Goal: Entertainment & Leisure: Browse casually

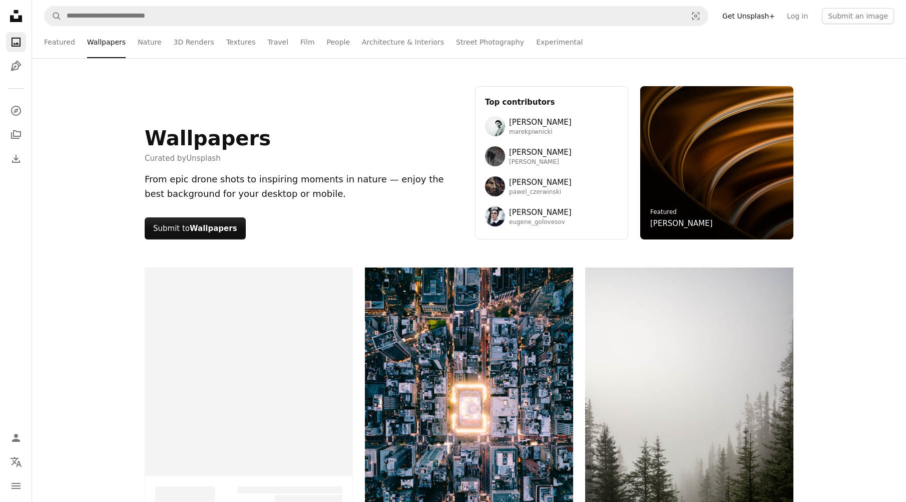
scroll to position [17372, 0]
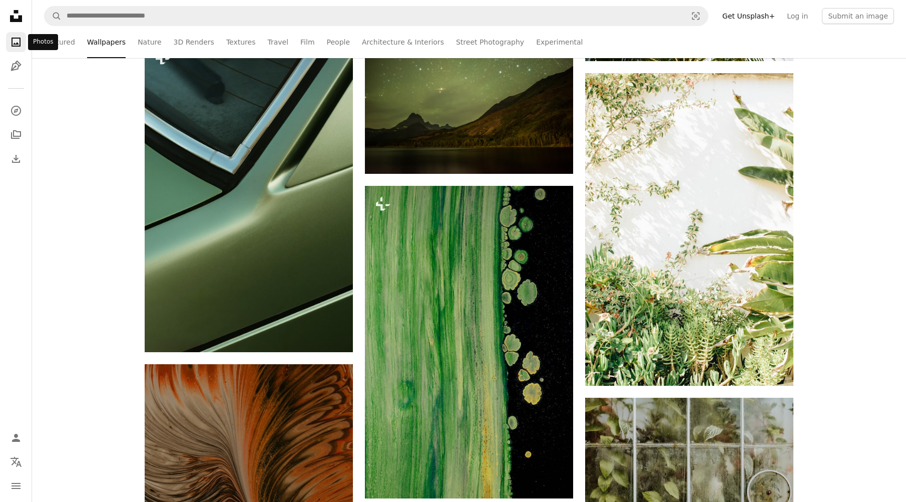
click at [17, 45] on icon "Photos" at bounding box center [16, 42] width 9 height 9
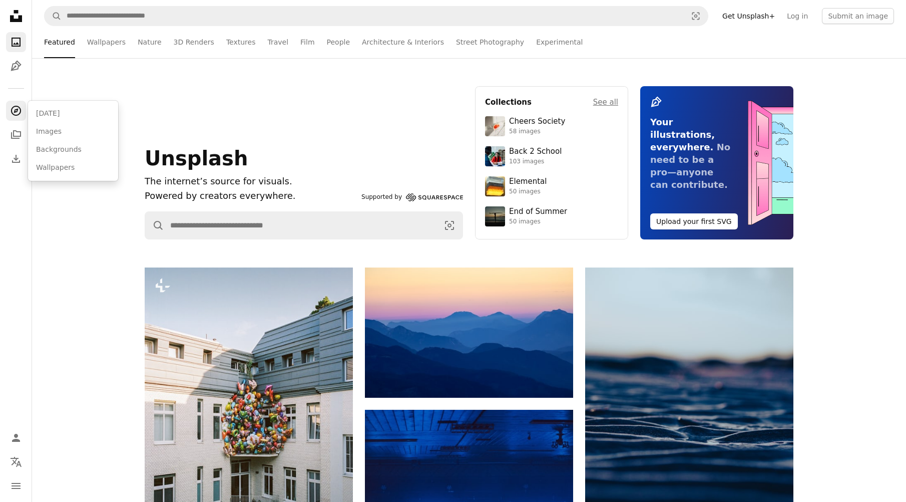
click at [16, 113] on icon "A compass" at bounding box center [16, 111] width 12 height 12
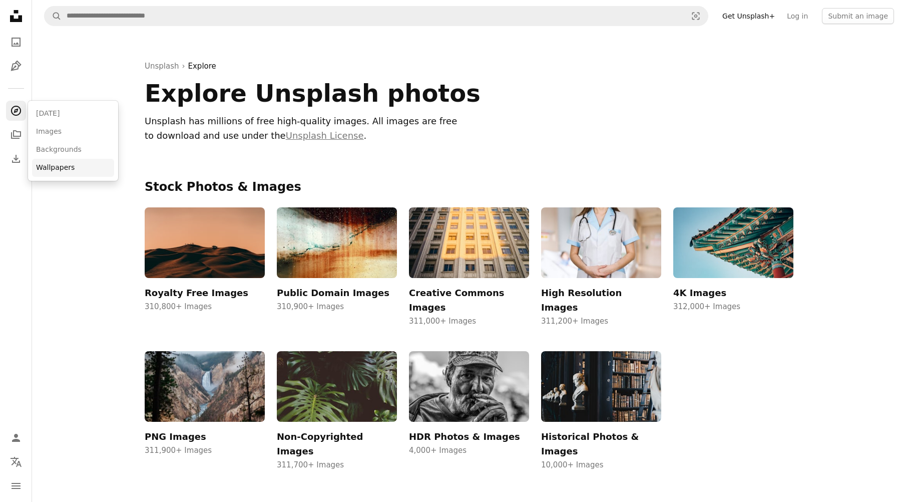
click at [45, 167] on link "Wallpapers" at bounding box center [73, 168] width 82 height 18
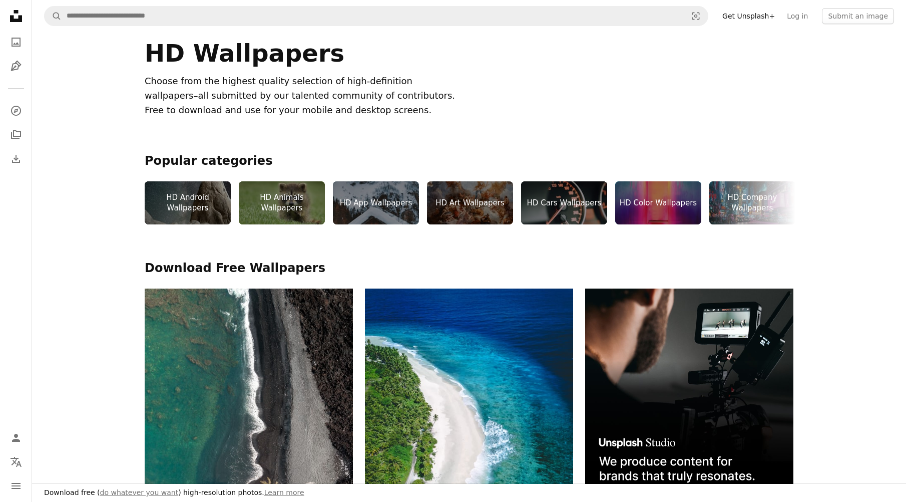
scroll to position [100, 0]
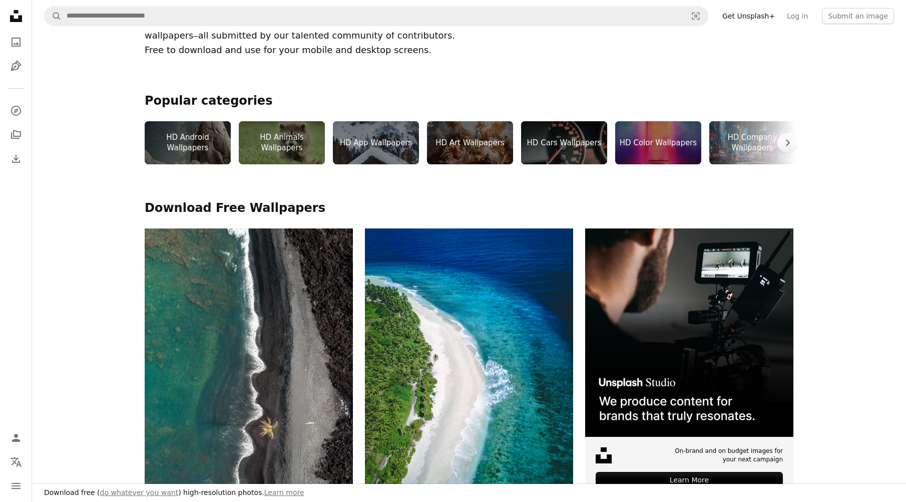
click at [572, 135] on div "HD Cars Wallpapers" at bounding box center [564, 142] width 86 height 43
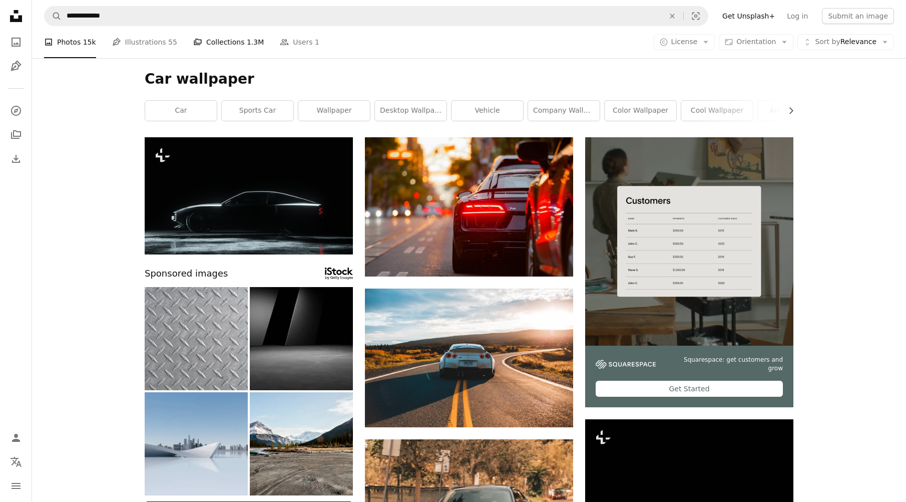
click at [229, 33] on link "A stack of folders Collections 1.3M" at bounding box center [228, 42] width 71 height 32
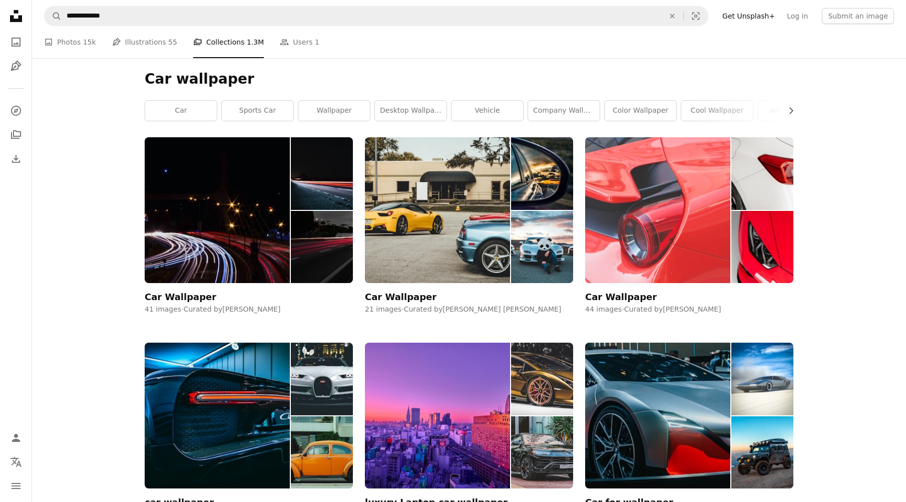
drag, startPoint x: 487, startPoint y: 218, endPoint x: 485, endPoint y: 225, distance: 7.8
click at [487, 218] on img at bounding box center [437, 210] width 145 height 146
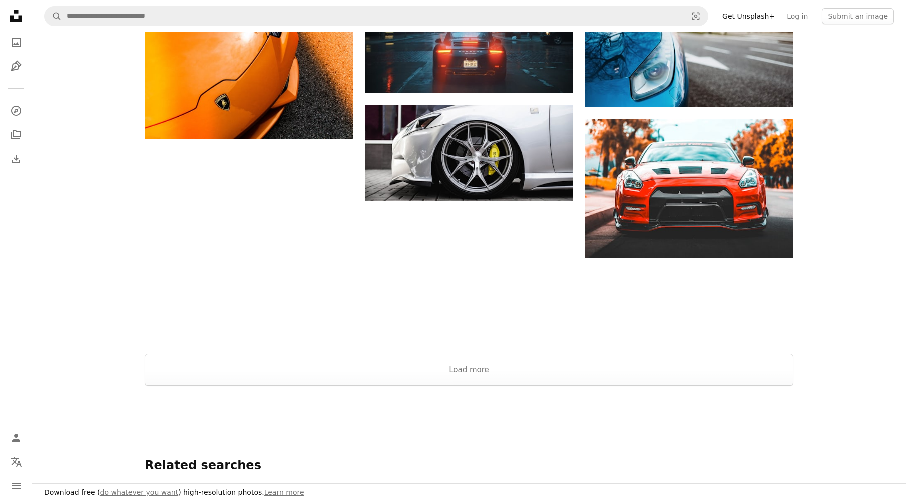
scroll to position [1001, 0]
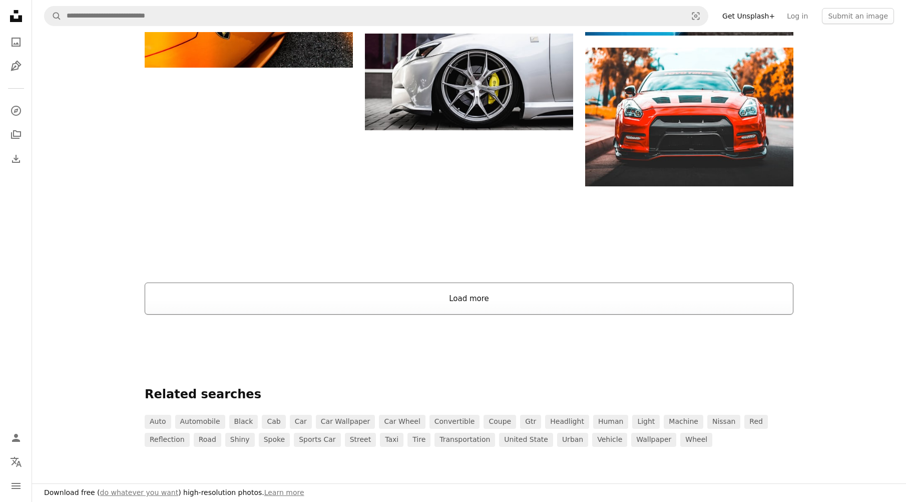
click at [417, 290] on button "Load more" at bounding box center [469, 298] width 649 height 32
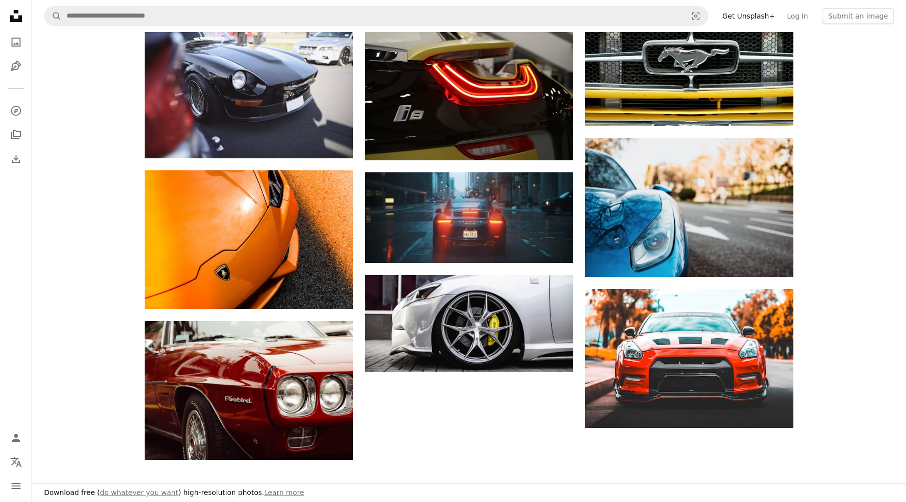
scroll to position [601, 0]
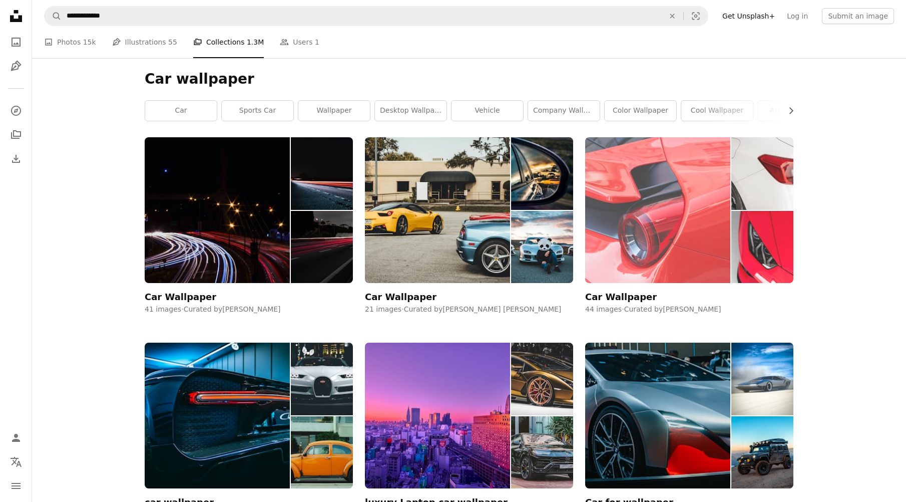
click at [631, 262] on img at bounding box center [657, 210] width 145 height 146
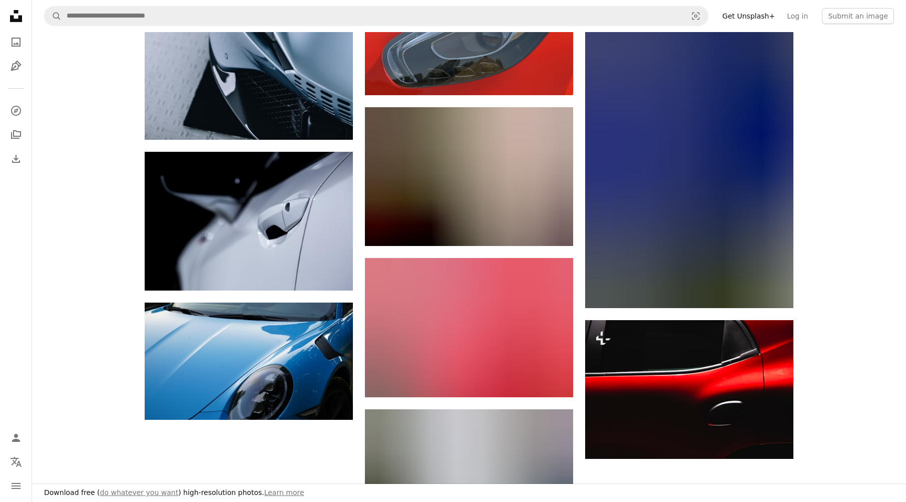
scroll to position [1352, 0]
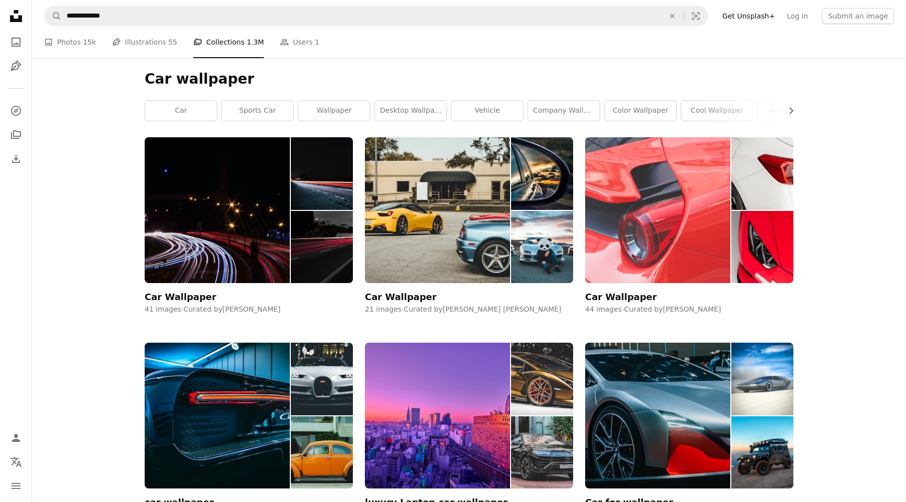
click at [19, 20] on icon at bounding box center [16, 16] width 12 height 12
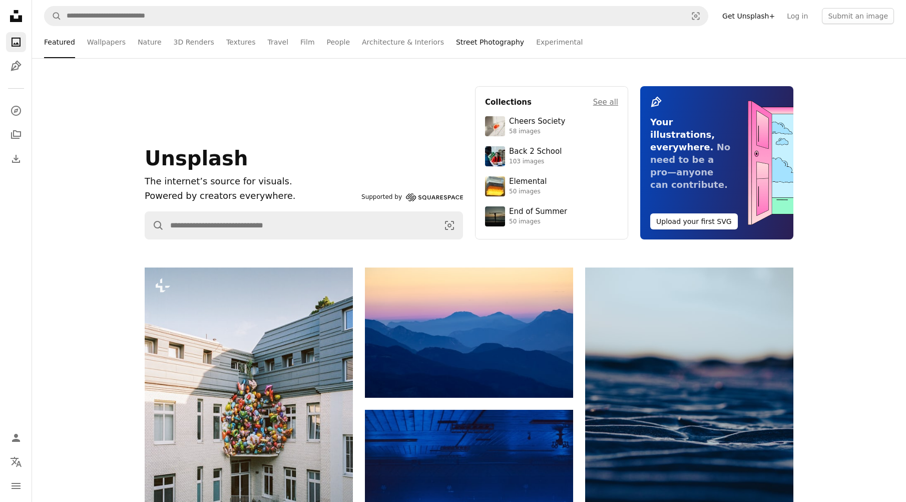
click at [456, 43] on link "Street Photography" at bounding box center [490, 42] width 68 height 32
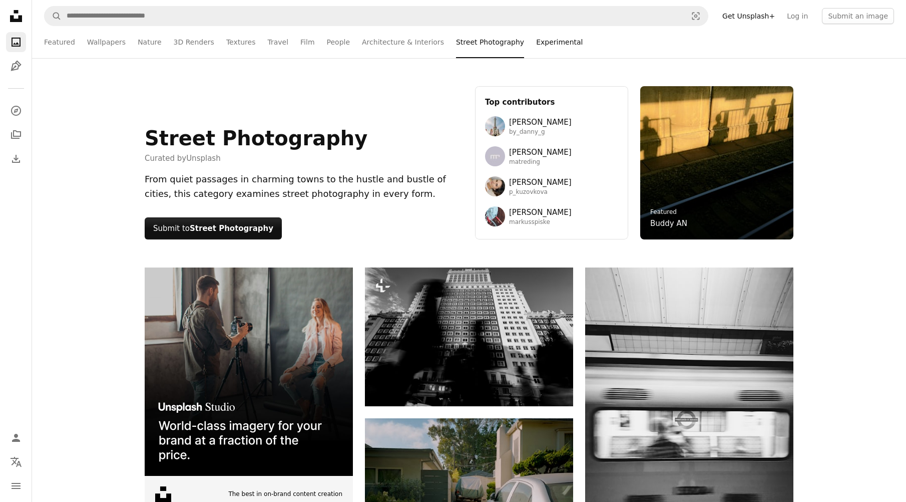
click at [536, 46] on link "Experimental" at bounding box center [559, 42] width 47 height 32
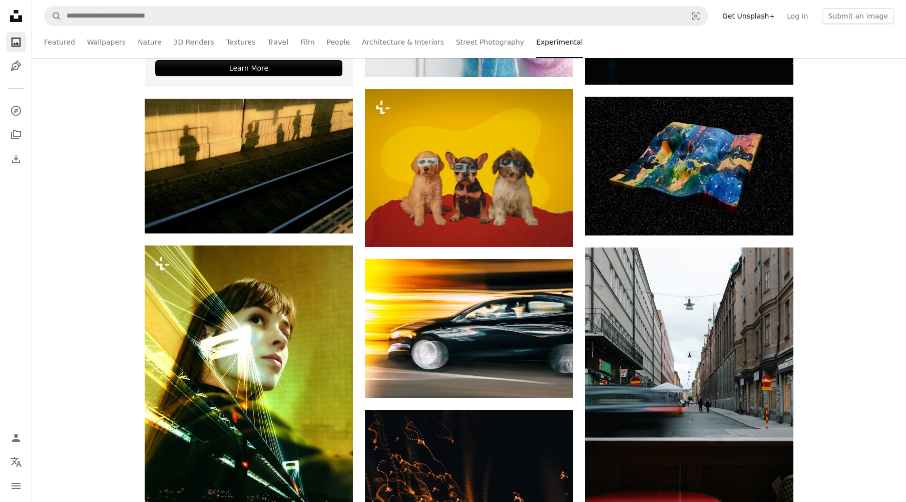
scroll to position [150, 0]
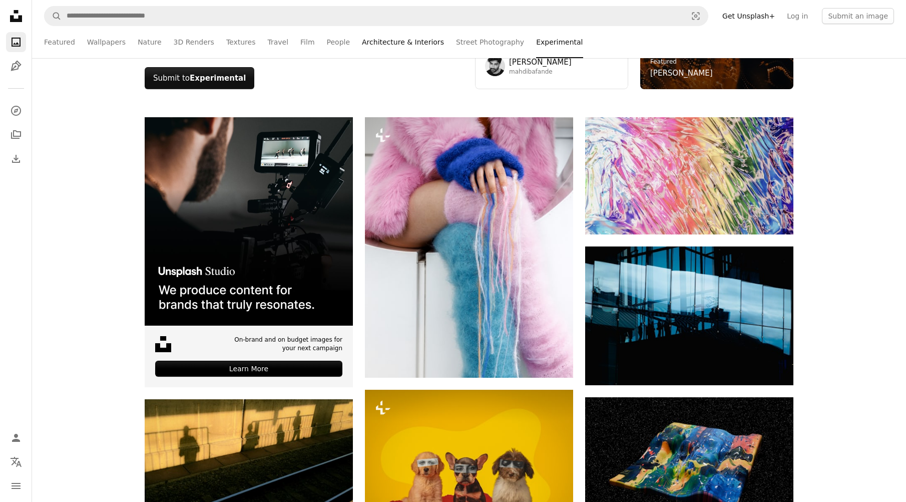
click at [362, 44] on link "Architecture & Interiors" at bounding box center [403, 42] width 82 height 32
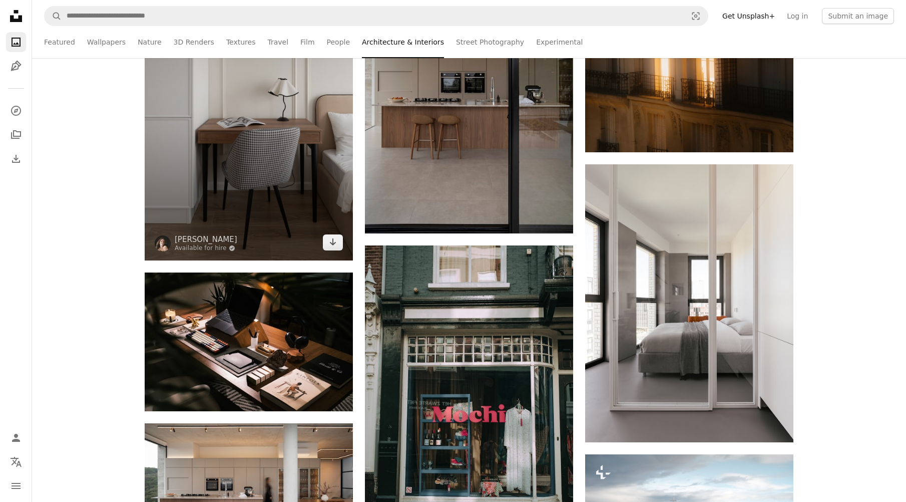
scroll to position [851, 0]
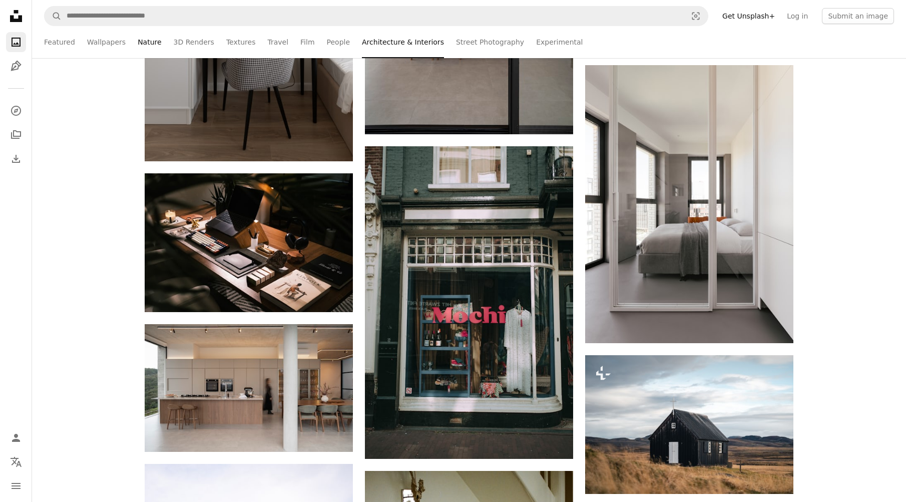
click at [141, 44] on link "Nature" at bounding box center [150, 42] width 24 height 32
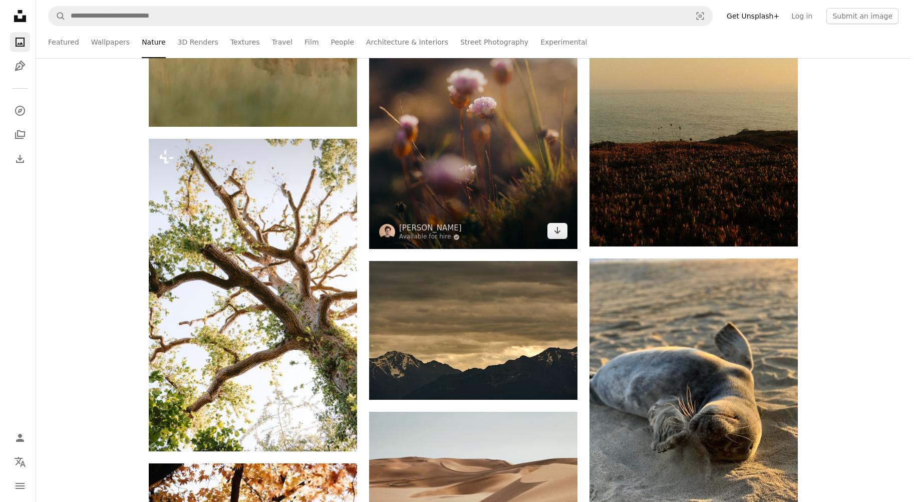
scroll to position [18974, 0]
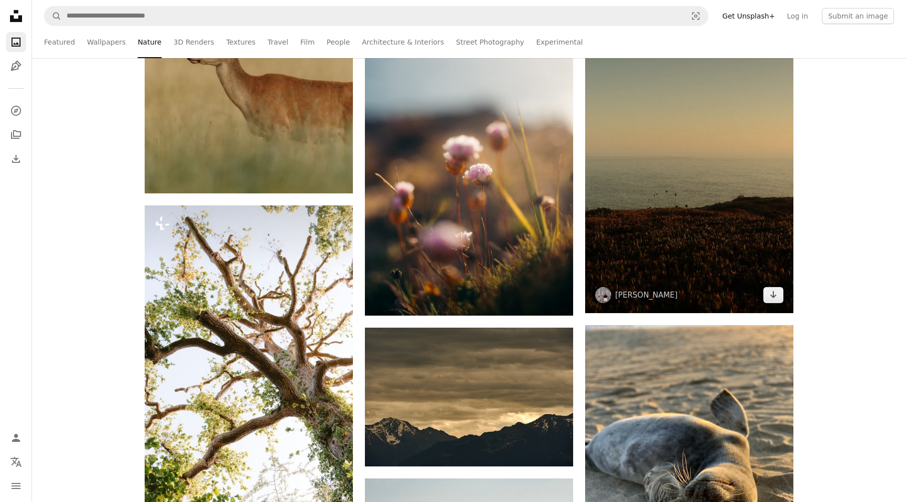
drag, startPoint x: 696, startPoint y: 201, endPoint x: 689, endPoint y: 204, distance: 7.6
click at [696, 201] on img at bounding box center [689, 157] width 208 height 312
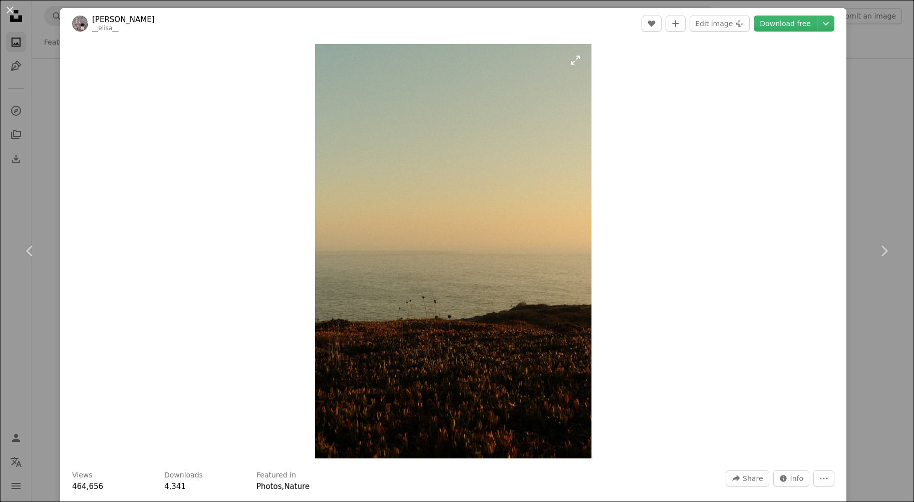
click at [474, 320] on img "Zoom in on this image" at bounding box center [453, 251] width 276 height 414
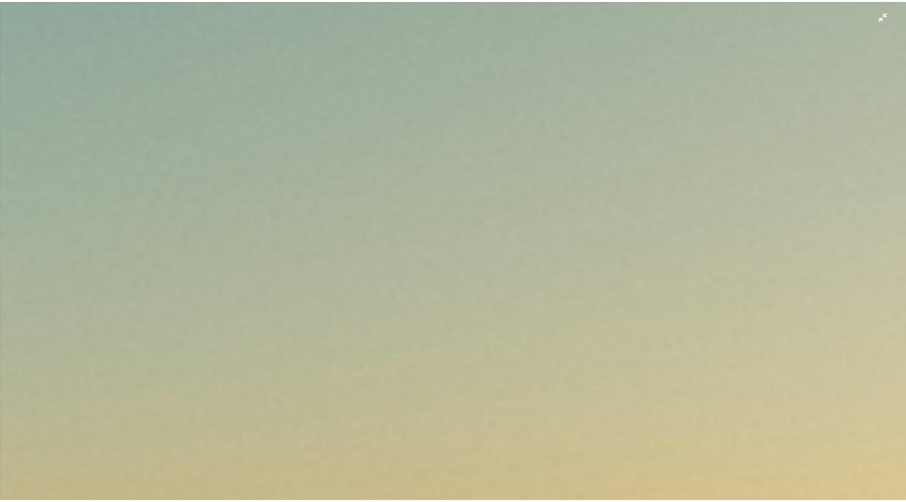
scroll to position [425, 0]
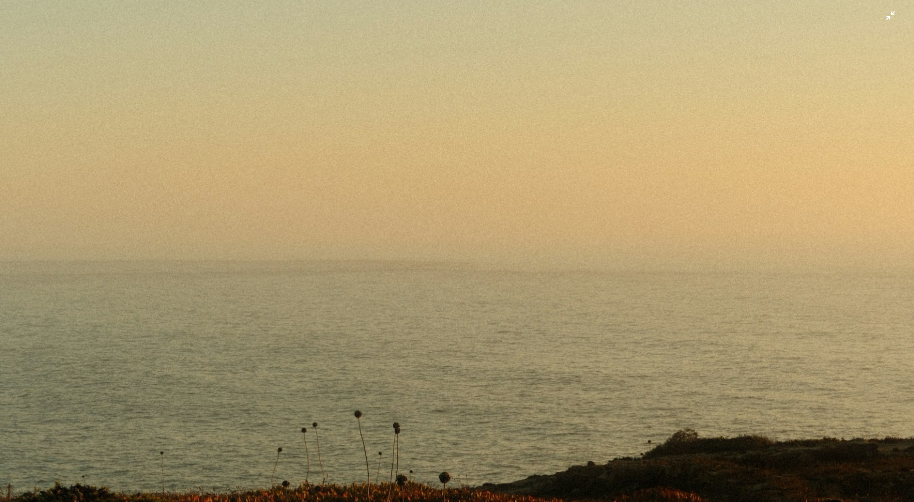
click at [475, 326] on img "Zoom out on this image" at bounding box center [456, 261] width 915 height 1372
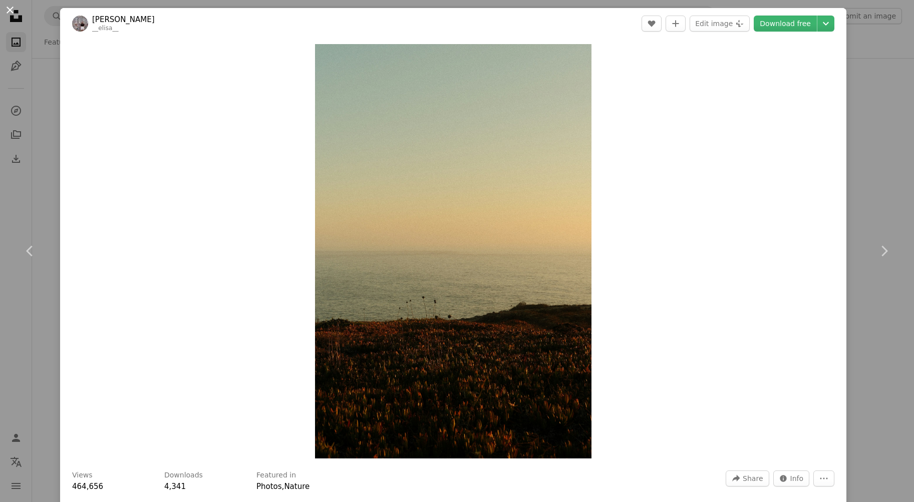
click at [7, 11] on button "An X shape" at bounding box center [10, 10] width 12 height 12
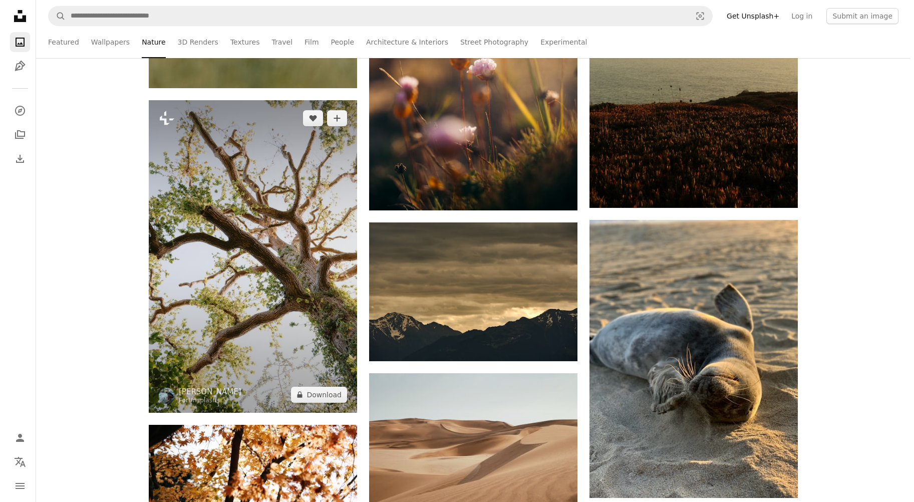
scroll to position [19224, 0]
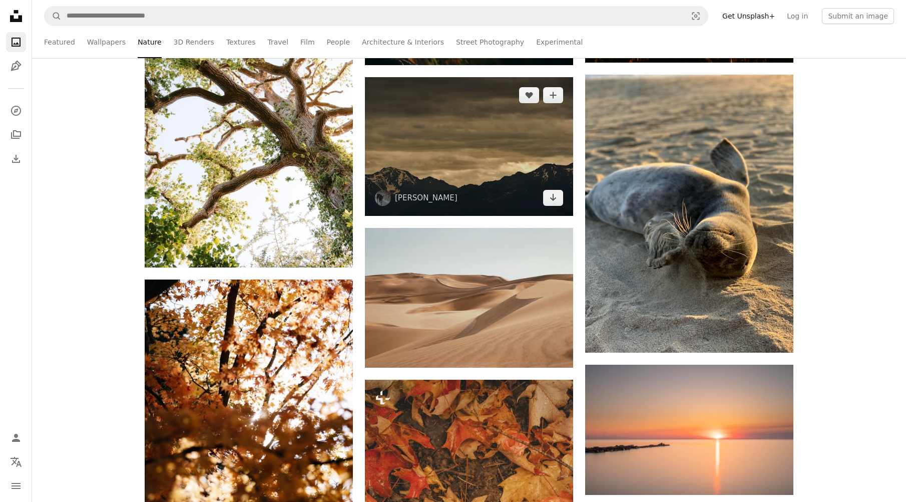
click at [501, 163] on img at bounding box center [469, 146] width 208 height 139
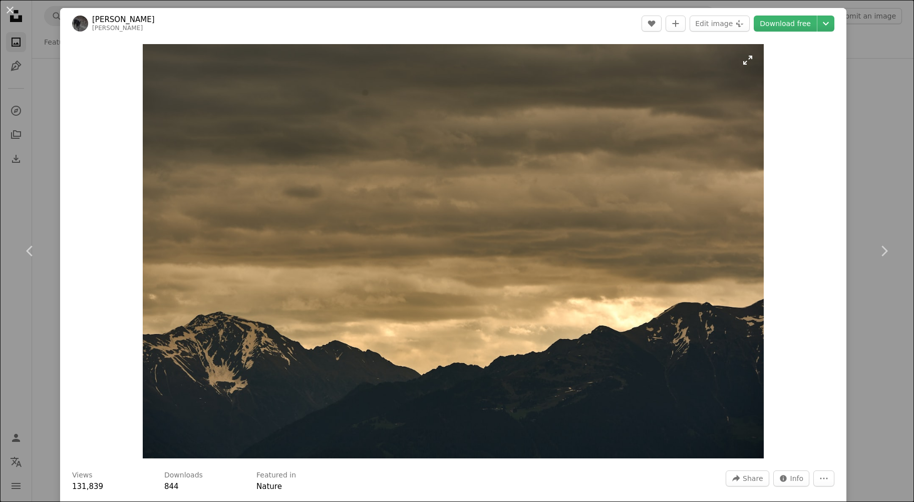
click at [460, 340] on img "Zoom in on this image" at bounding box center [453, 251] width 621 height 414
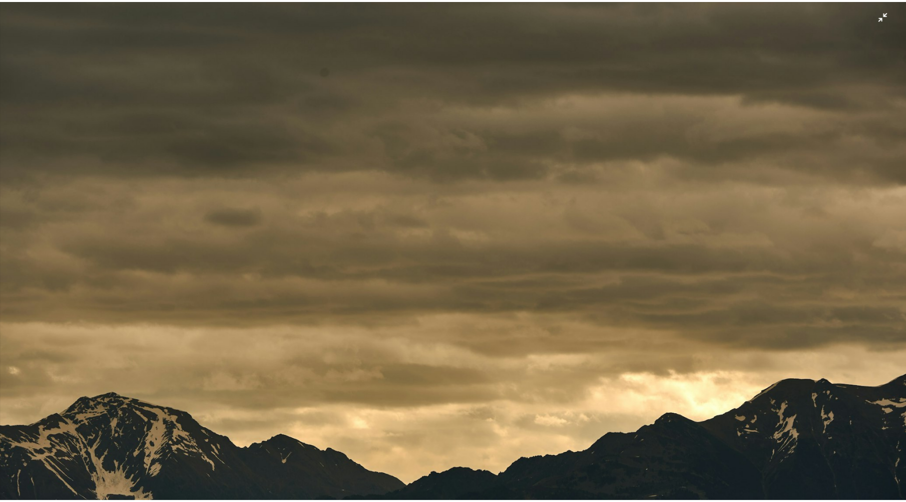
scroll to position [49, 0]
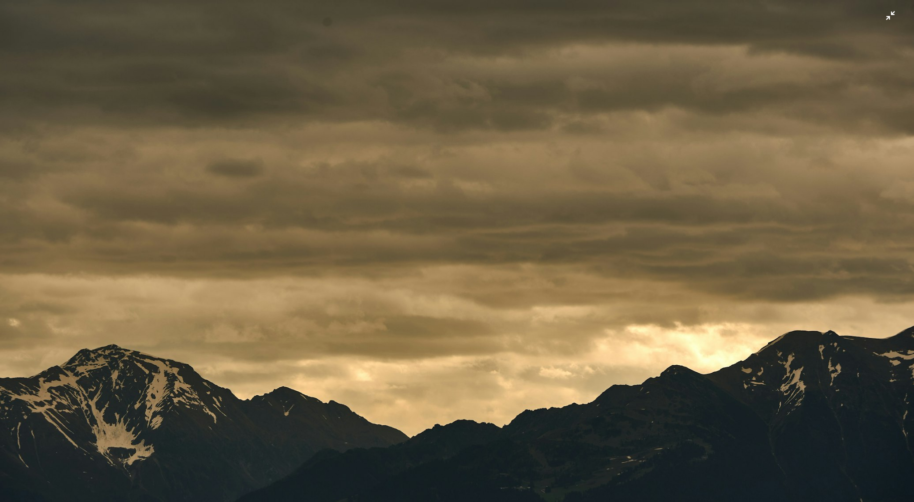
click at [516, 398] on img "Zoom out on this image" at bounding box center [456, 255] width 915 height 610
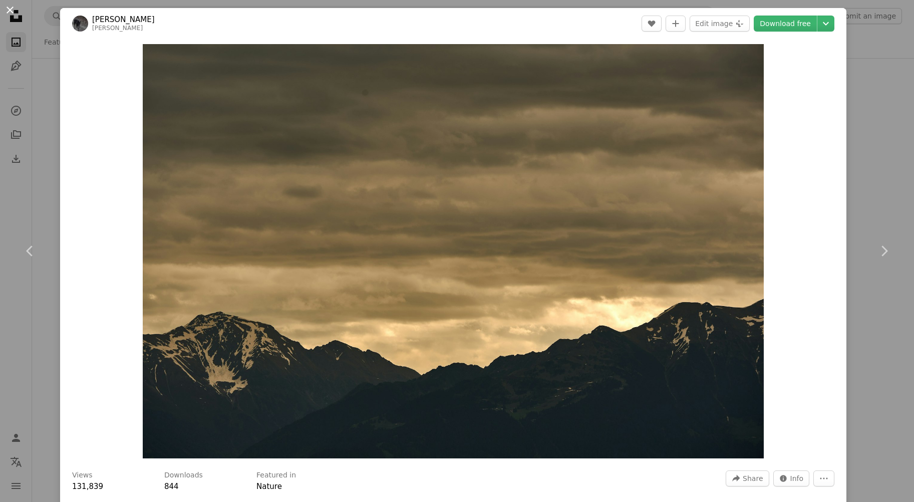
click at [6, 7] on button "An X shape" at bounding box center [10, 10] width 12 height 12
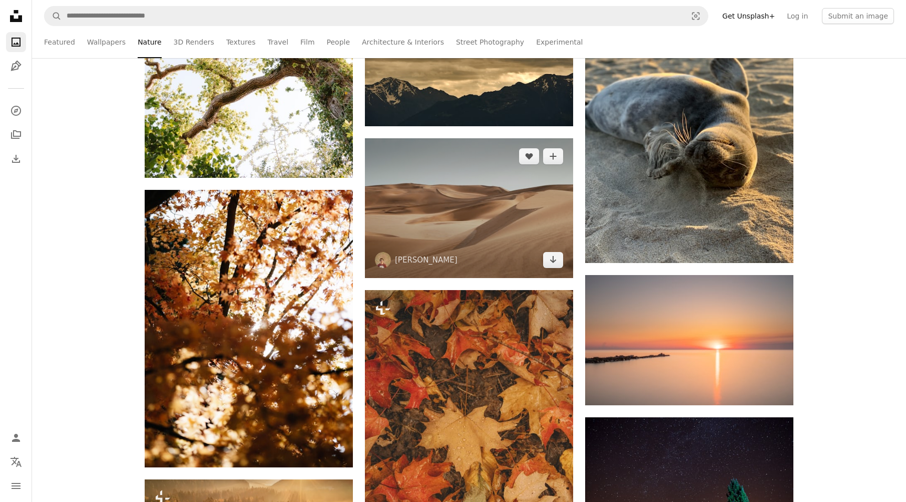
scroll to position [19475, 0]
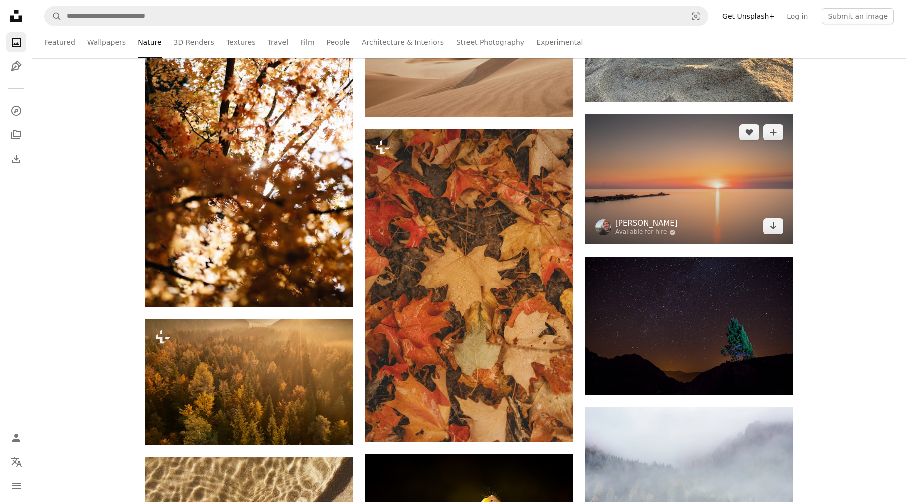
click at [669, 225] on link "[PERSON_NAME]" at bounding box center [646, 223] width 63 height 10
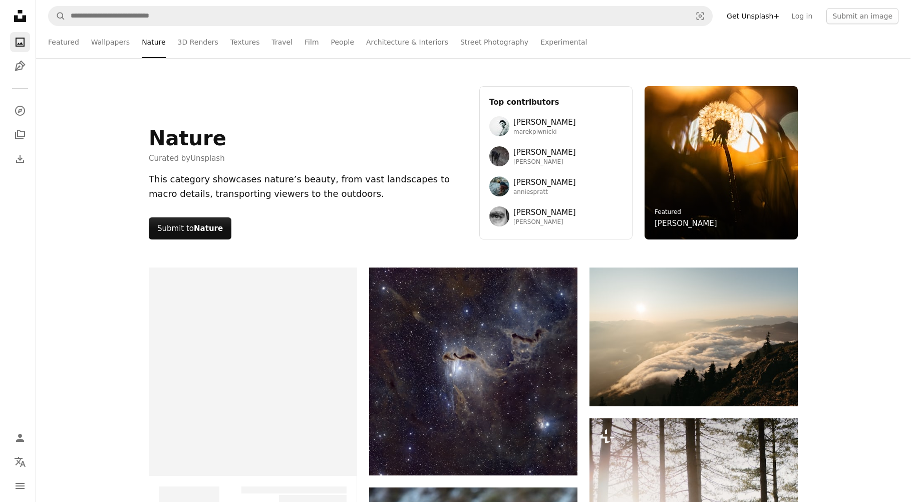
scroll to position [19475, 0]
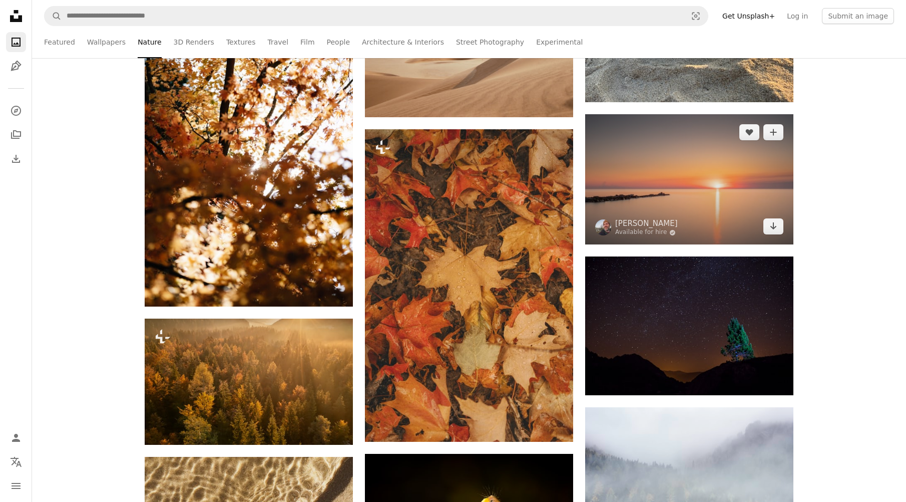
click at [672, 167] on img at bounding box center [689, 179] width 208 height 130
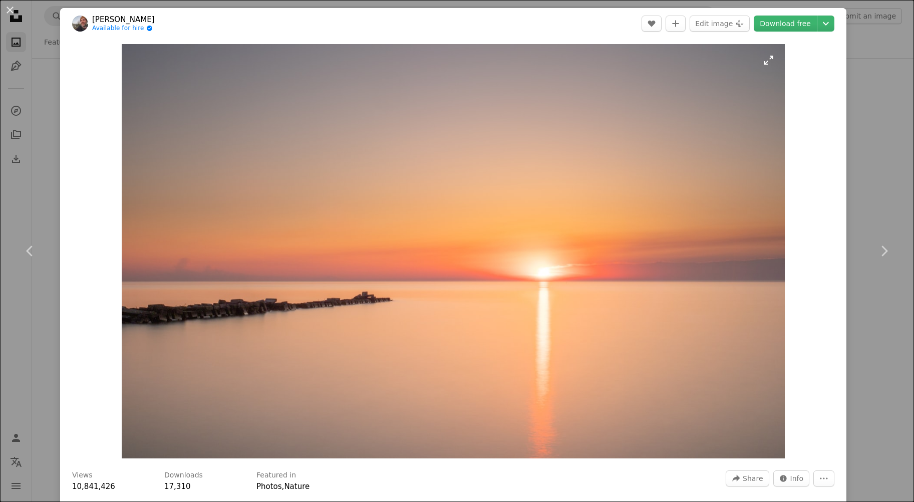
click at [458, 272] on img "Zoom in on this image" at bounding box center [453, 251] width 662 height 414
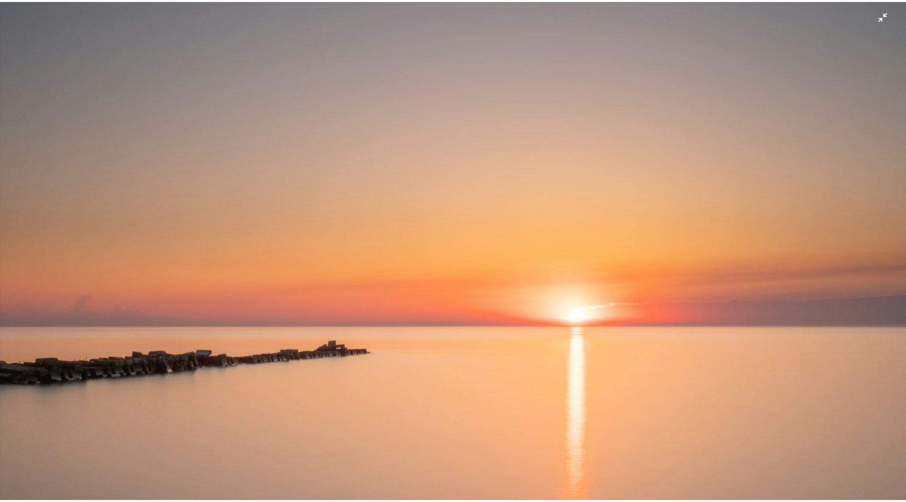
scroll to position [31, 0]
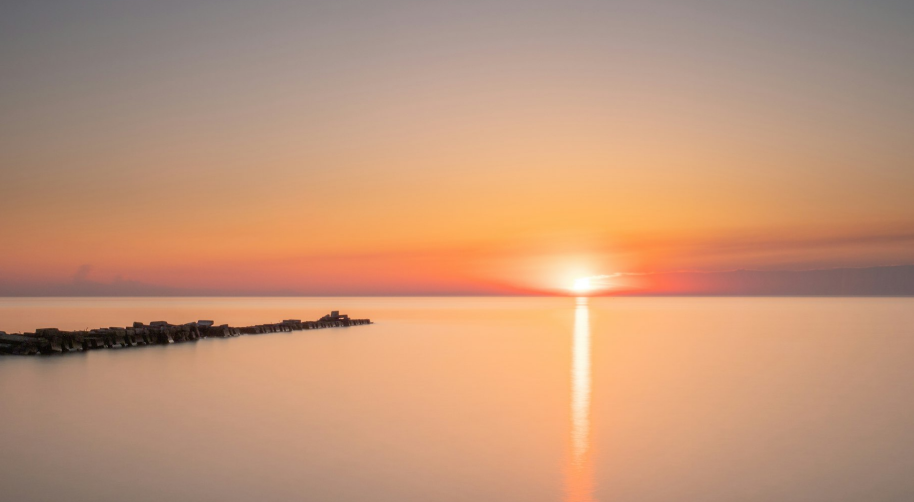
drag, startPoint x: 462, startPoint y: 266, endPoint x: 445, endPoint y: 261, distance: 18.2
click at [462, 266] on img "Zoom out on this image" at bounding box center [456, 255] width 915 height 572
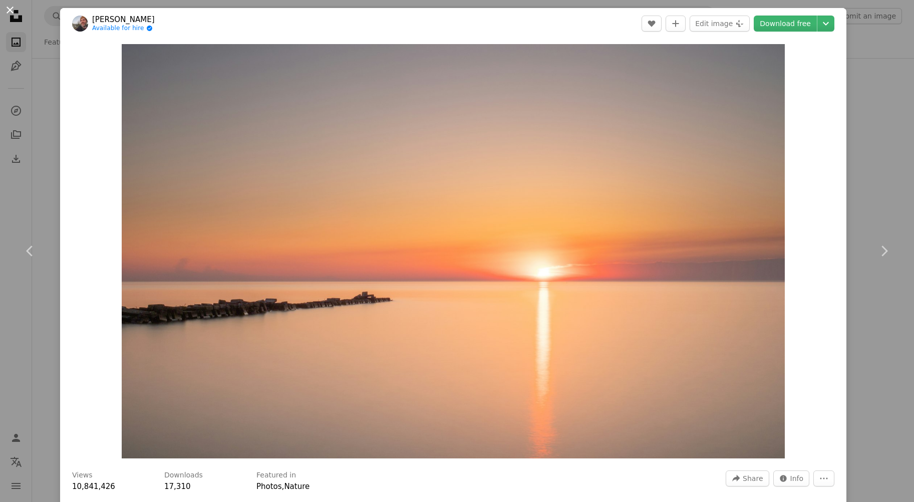
click at [11, 9] on button "An X shape" at bounding box center [10, 10] width 12 height 12
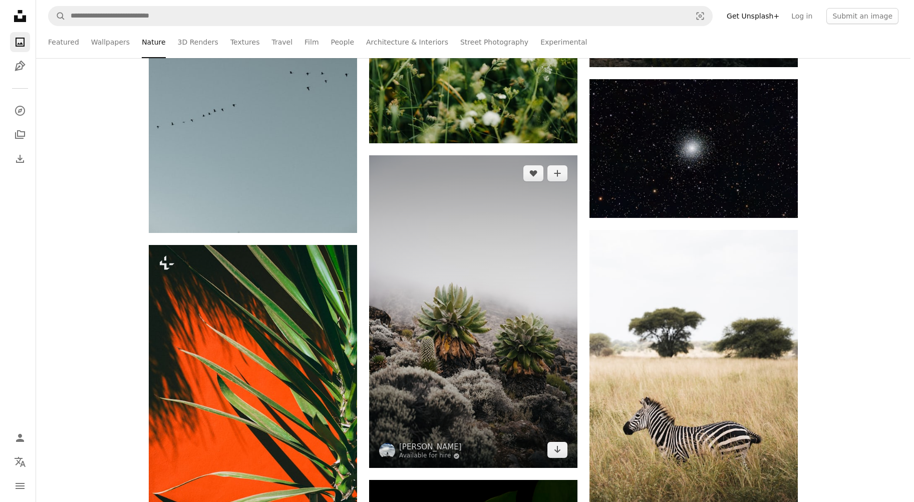
scroll to position [28386, 0]
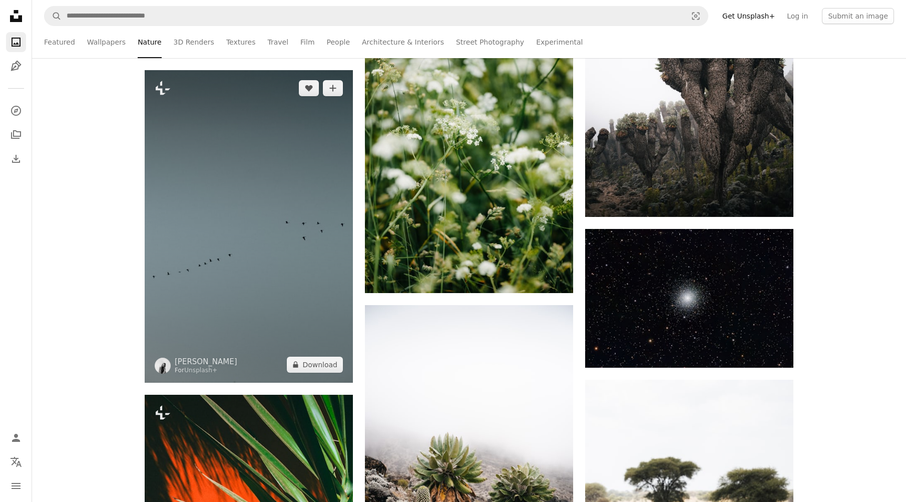
click at [297, 252] on img at bounding box center [249, 226] width 208 height 312
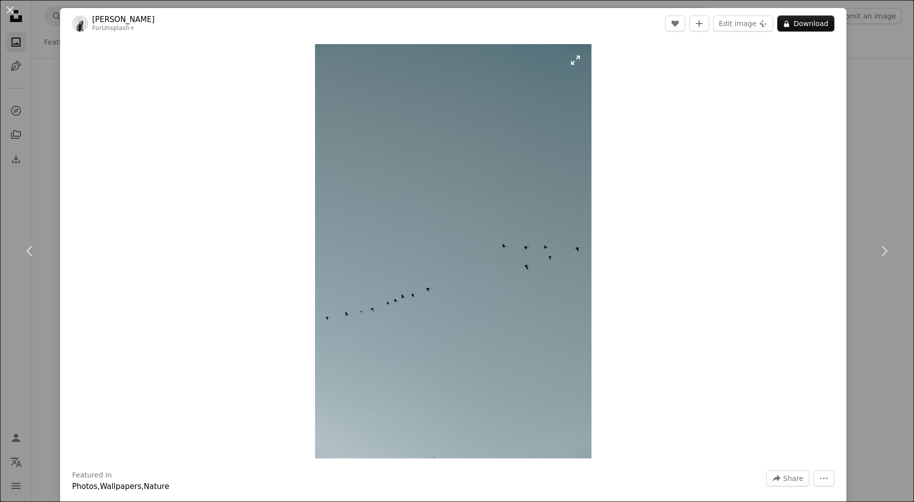
click at [477, 276] on img "Zoom in on this image" at bounding box center [453, 251] width 276 height 414
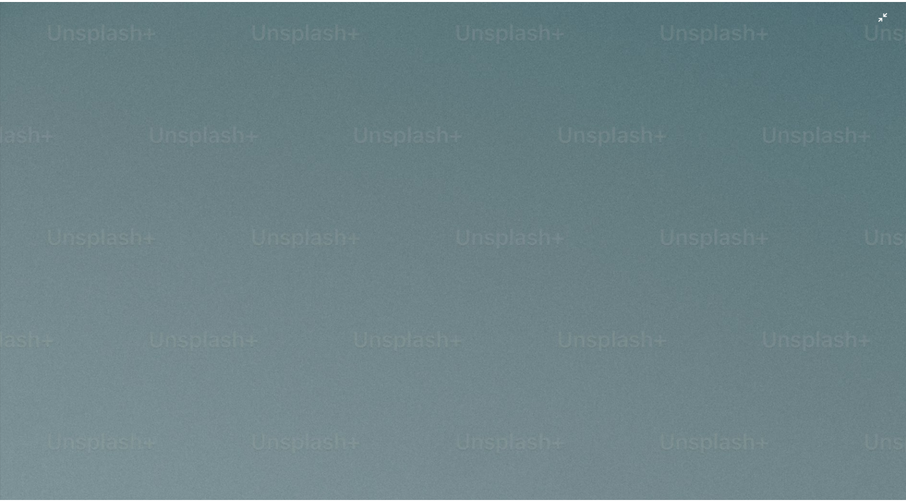
scroll to position [425, 0]
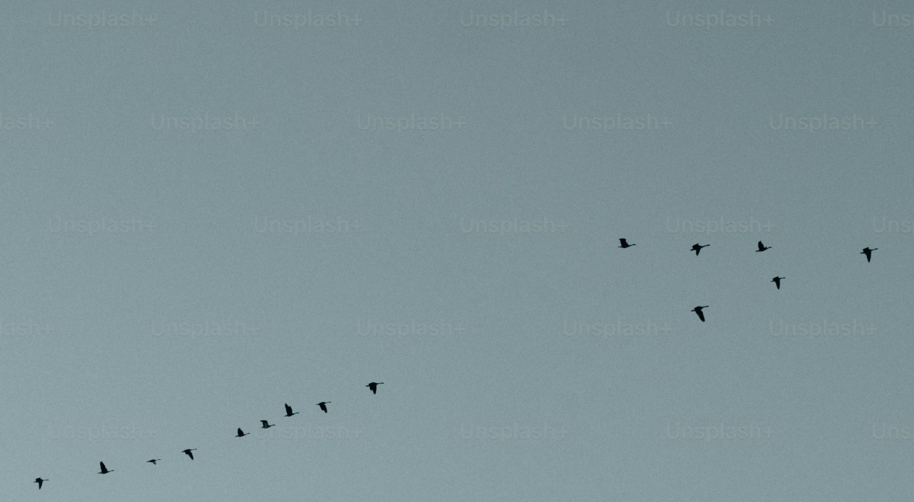
click at [569, 252] on img "Zoom out on this image" at bounding box center [456, 261] width 915 height 1372
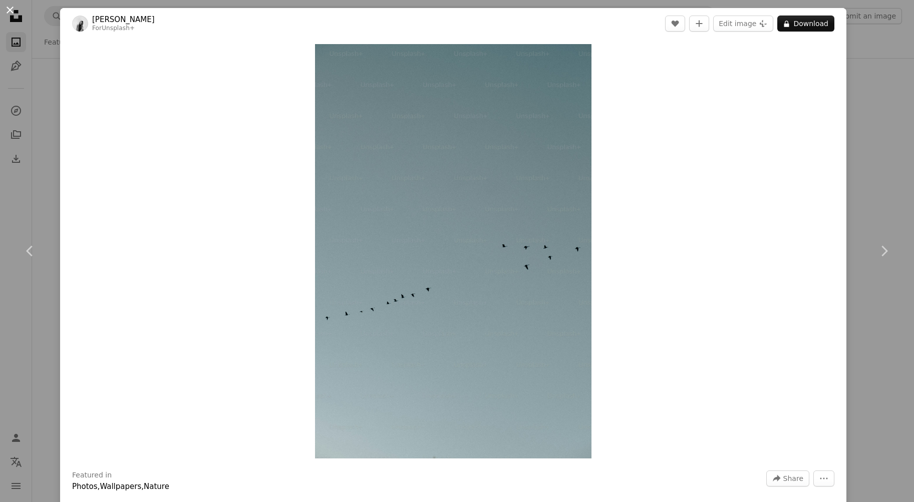
click at [13, 15] on button "An X shape" at bounding box center [10, 10] width 12 height 12
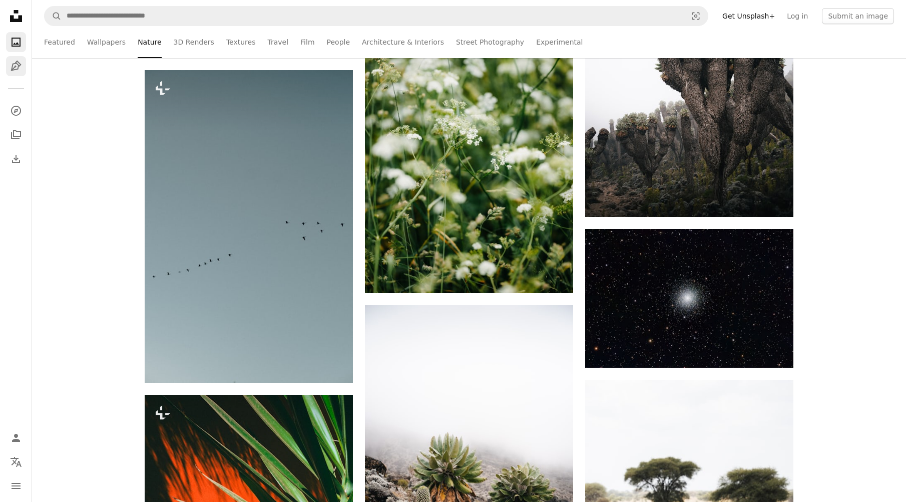
click at [18, 68] on icon "Illustrations" at bounding box center [16, 66] width 11 height 11
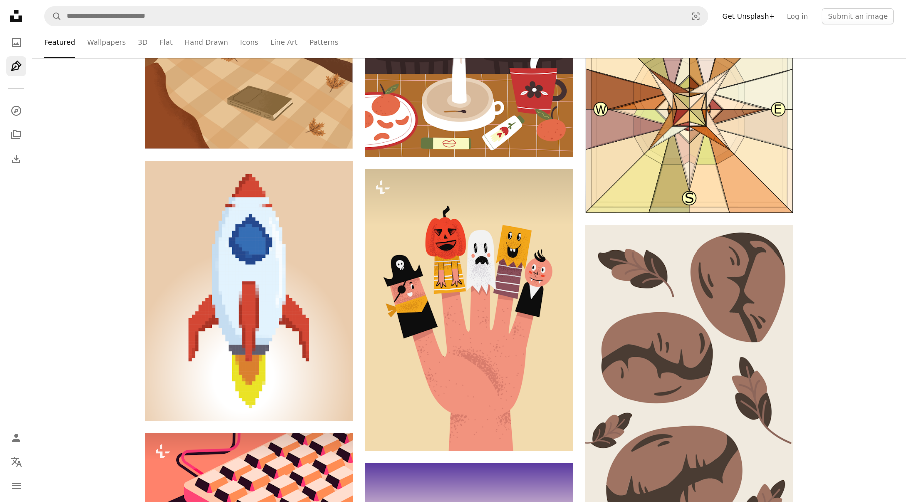
scroll to position [1352, 0]
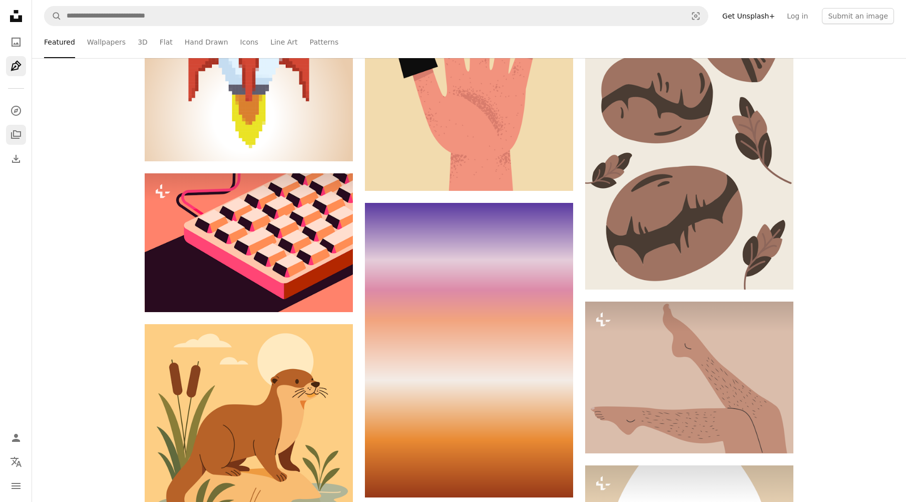
click at [15, 133] on icon "A stack of folders" at bounding box center [16, 135] width 12 height 12
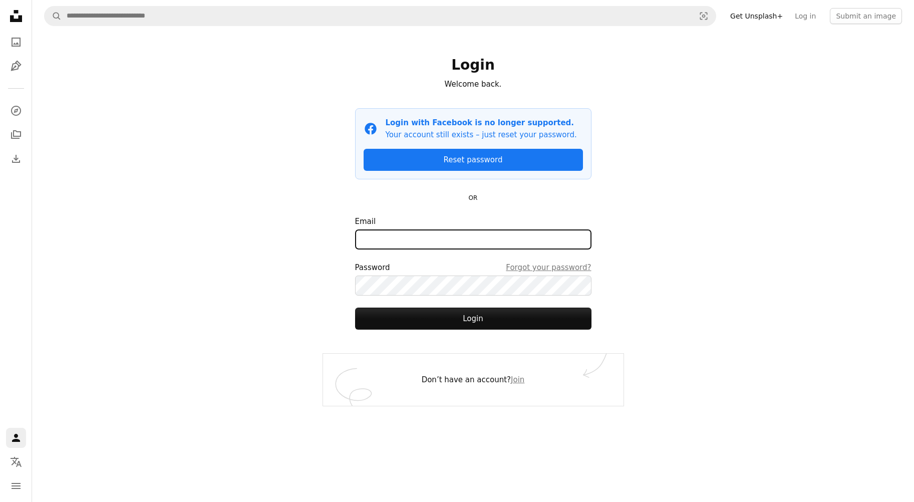
click at [427, 235] on input "Email" at bounding box center [473, 239] width 236 height 20
type input "**********"
click at [511, 381] on link "Join" at bounding box center [518, 379] width 14 height 9
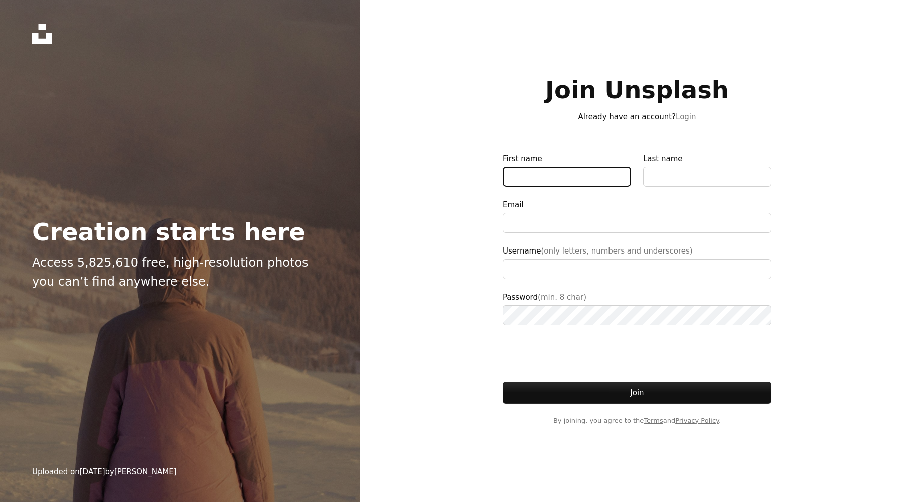
click at [516, 178] on input "First name" at bounding box center [567, 177] width 128 height 20
type input "**********"
type input "***"
click at [687, 173] on input "Last name" at bounding box center [707, 177] width 128 height 20
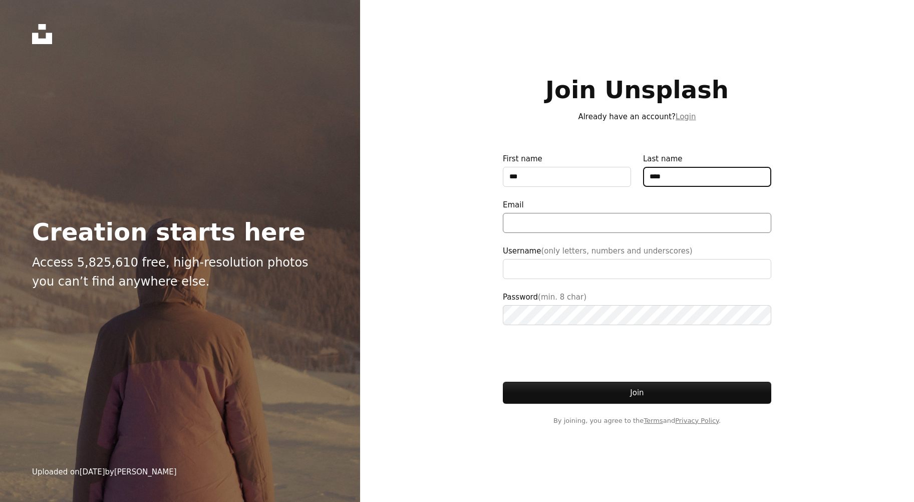
type input "****"
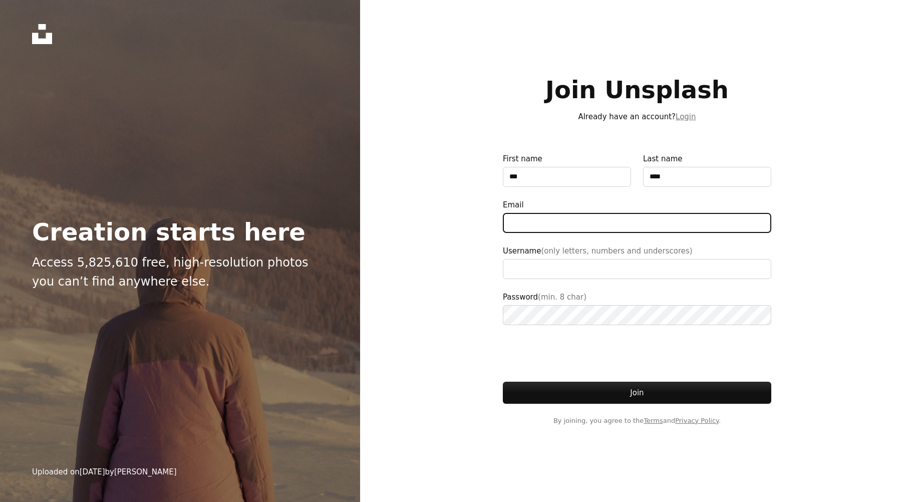
click at [648, 222] on input "Email" at bounding box center [637, 223] width 268 height 20
type input "**********"
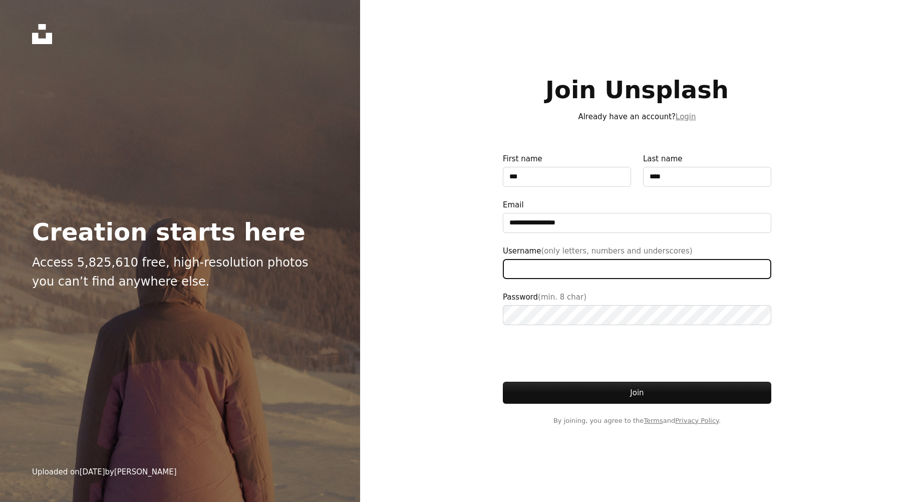
click at [586, 270] on input "Username (only letters, numbers and underscores)" at bounding box center [637, 269] width 268 height 20
type input "*******"
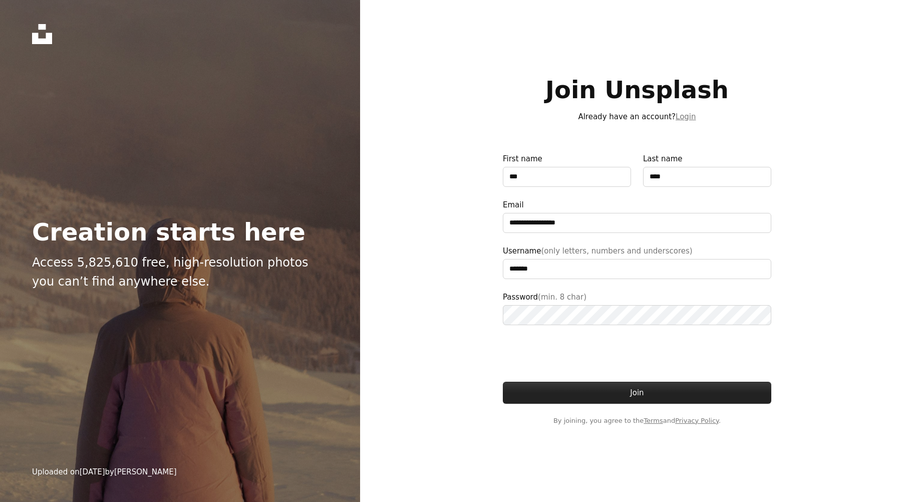
click at [676, 399] on button "Join" at bounding box center [637, 392] width 268 height 22
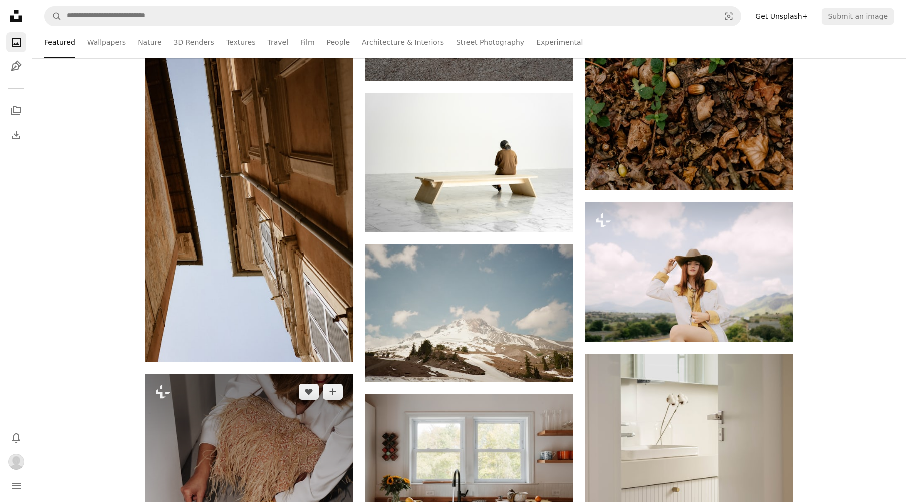
scroll to position [33092, 0]
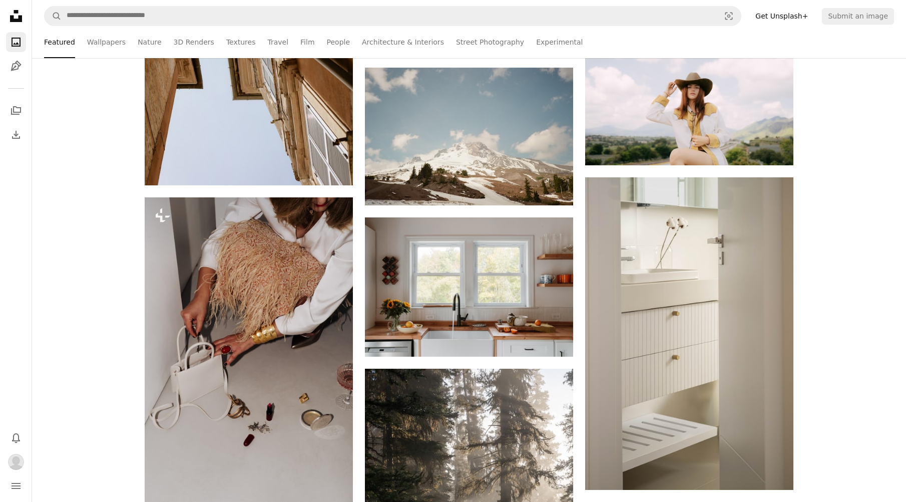
click at [100, 48] on link "Wallpapers" at bounding box center [106, 42] width 39 height 32
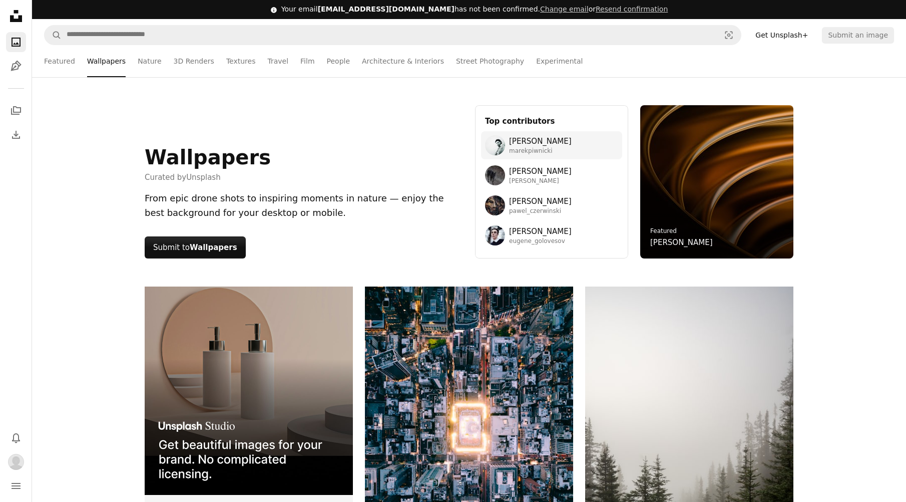
click at [521, 140] on span "[PERSON_NAME]" at bounding box center [540, 141] width 63 height 12
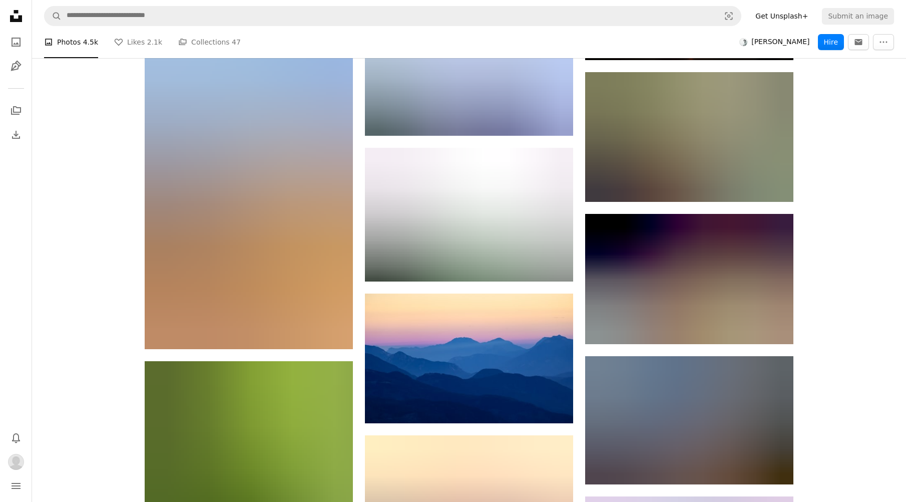
scroll to position [1101, 0]
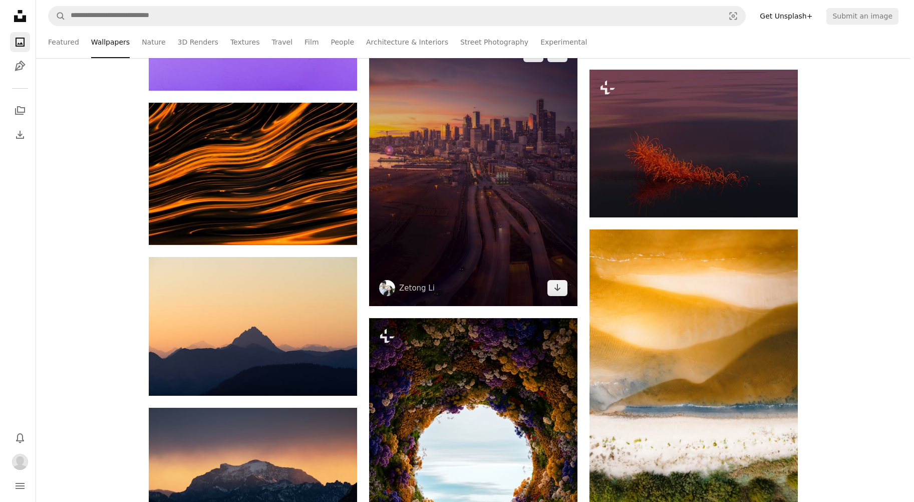
scroll to position [1402, 0]
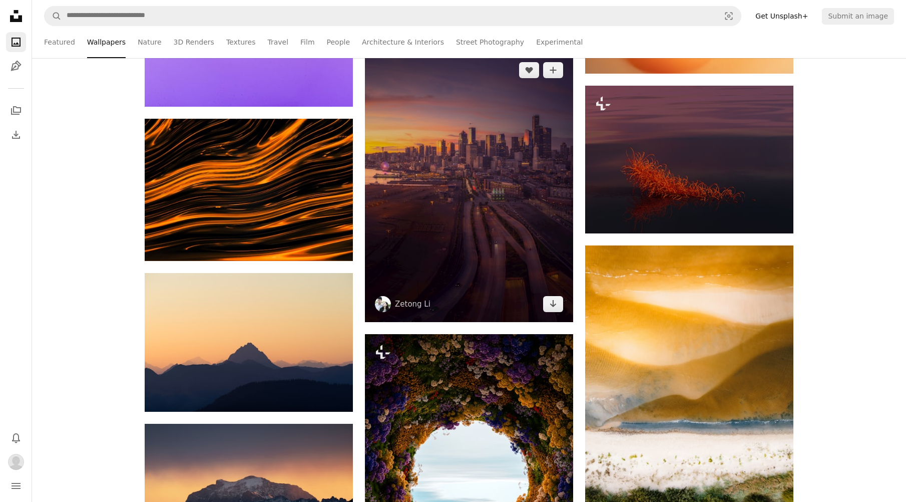
click at [464, 226] on img at bounding box center [469, 187] width 208 height 270
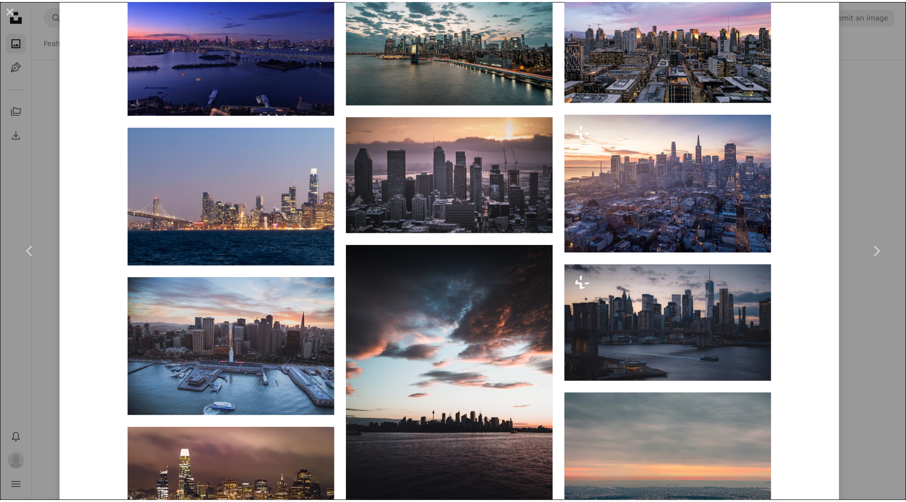
scroll to position [1252, 0]
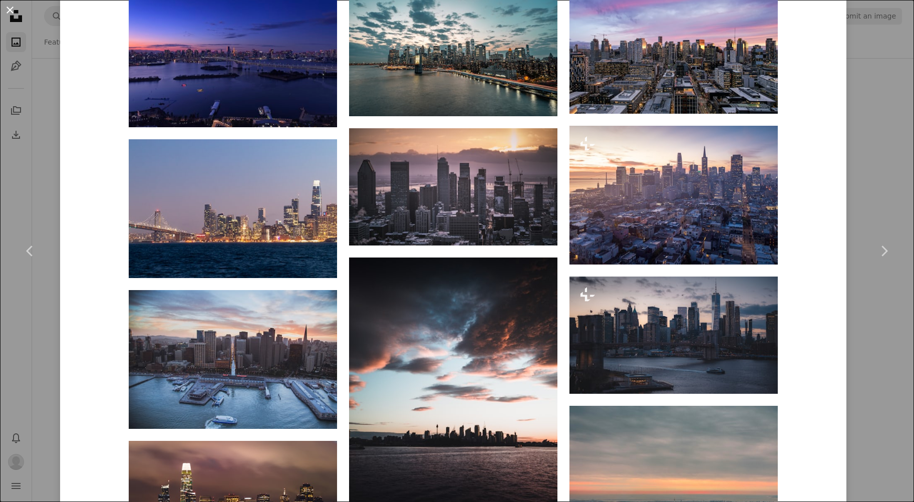
click at [8, 13] on button "An X shape" at bounding box center [10, 10] width 12 height 12
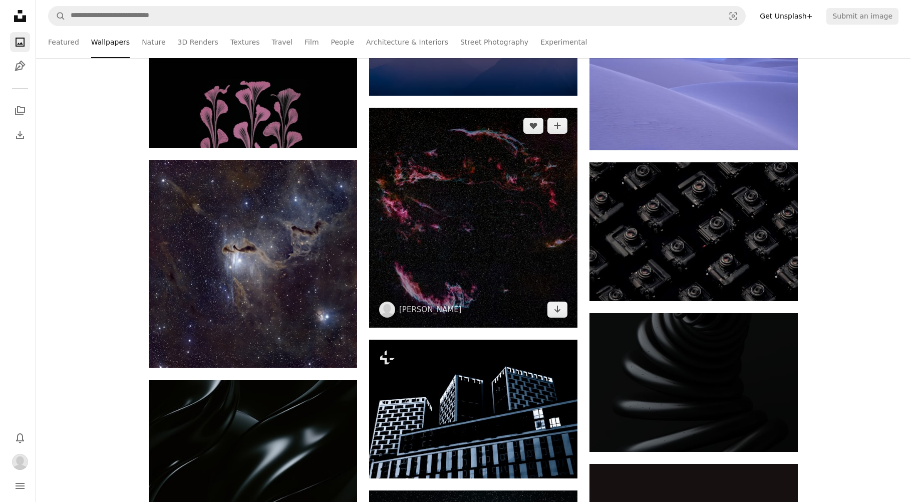
scroll to position [2403, 0]
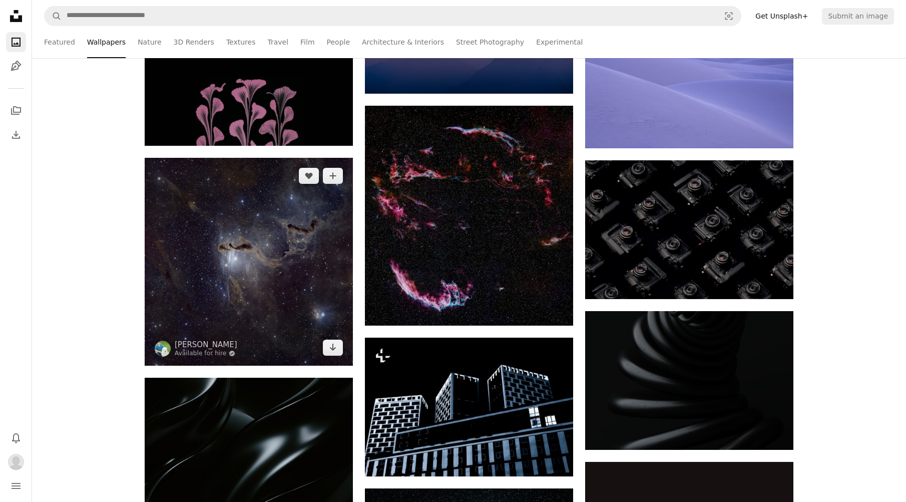
click at [294, 259] on img at bounding box center [249, 262] width 208 height 208
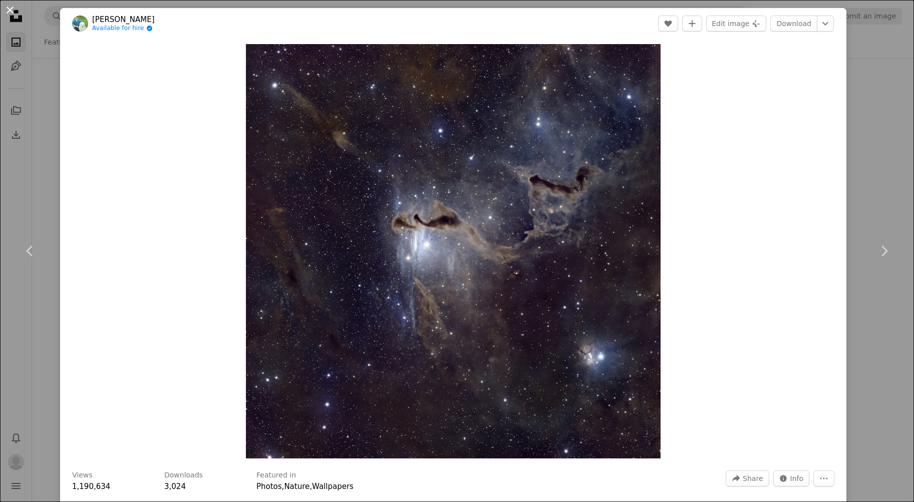
click at [6, 11] on button "An X shape" at bounding box center [10, 10] width 12 height 12
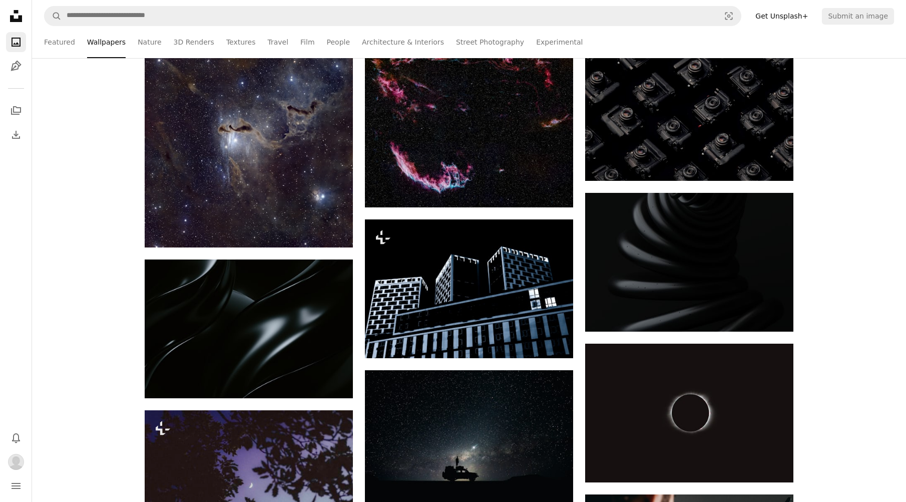
scroll to position [2753, 0]
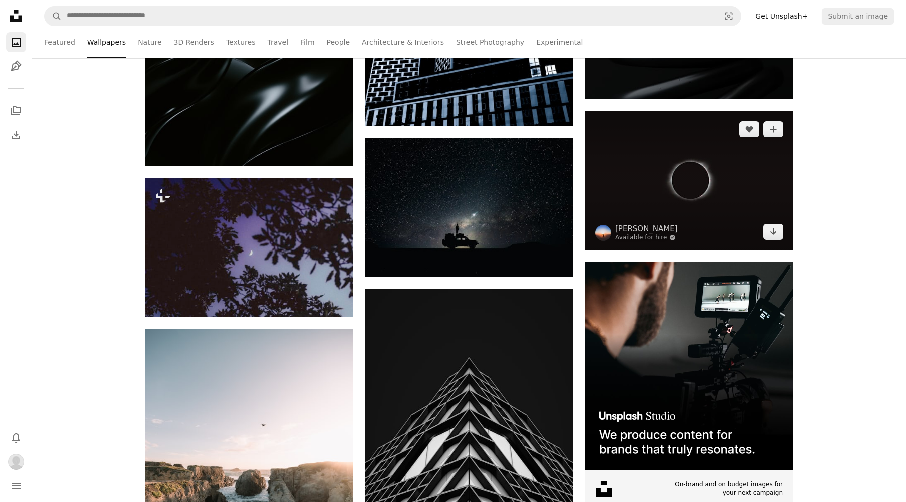
click at [631, 206] on img at bounding box center [689, 180] width 208 height 139
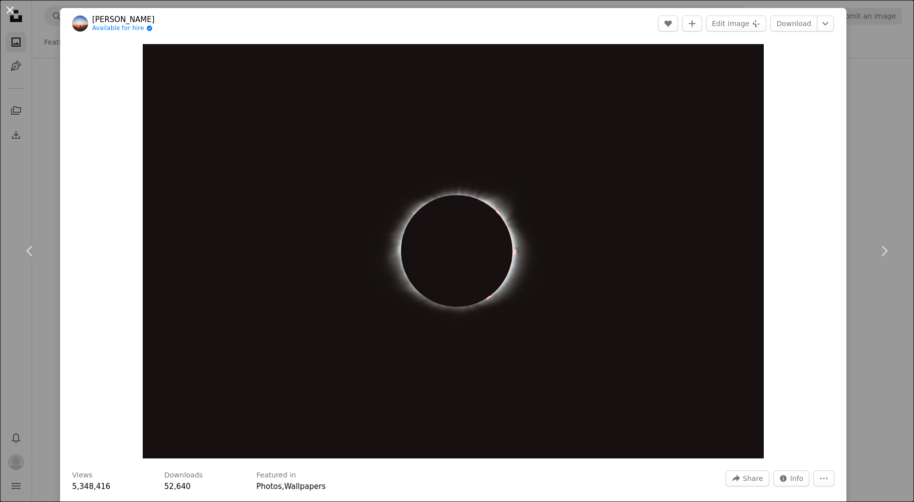
click at [14, 11] on button "An X shape" at bounding box center [10, 10] width 12 height 12
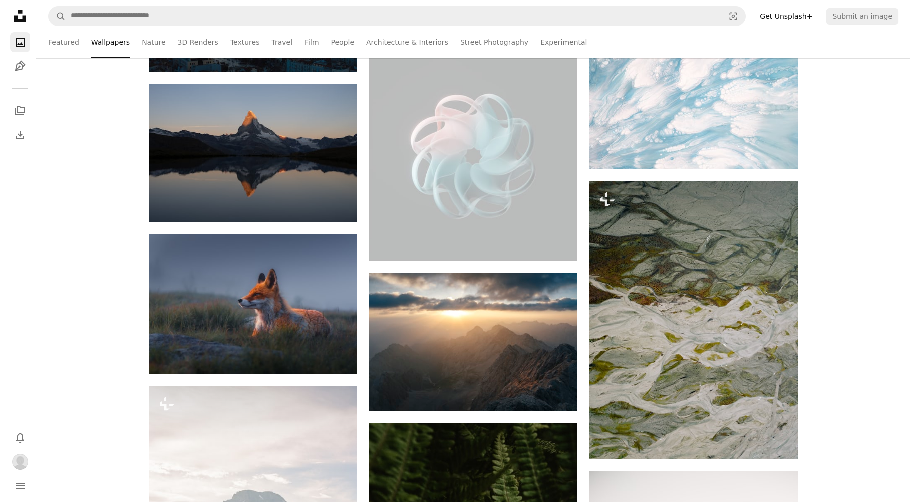
scroll to position [6508, 0]
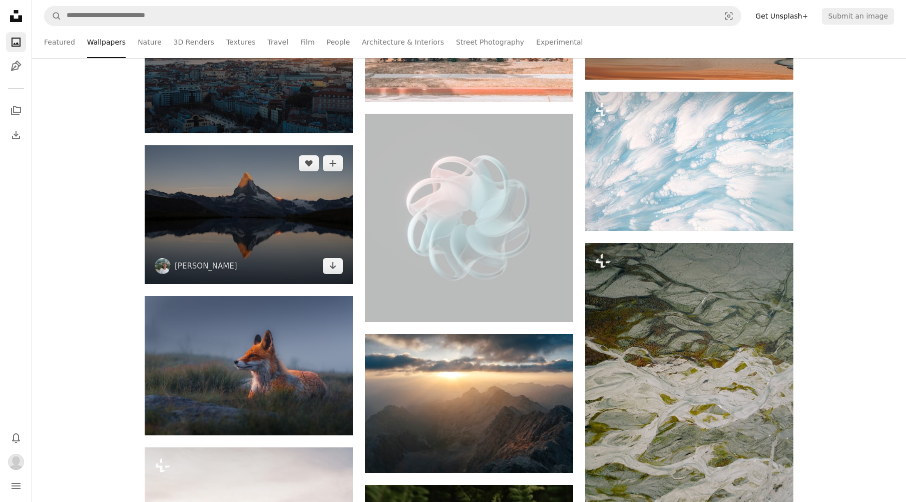
click at [312, 234] on img at bounding box center [249, 214] width 208 height 139
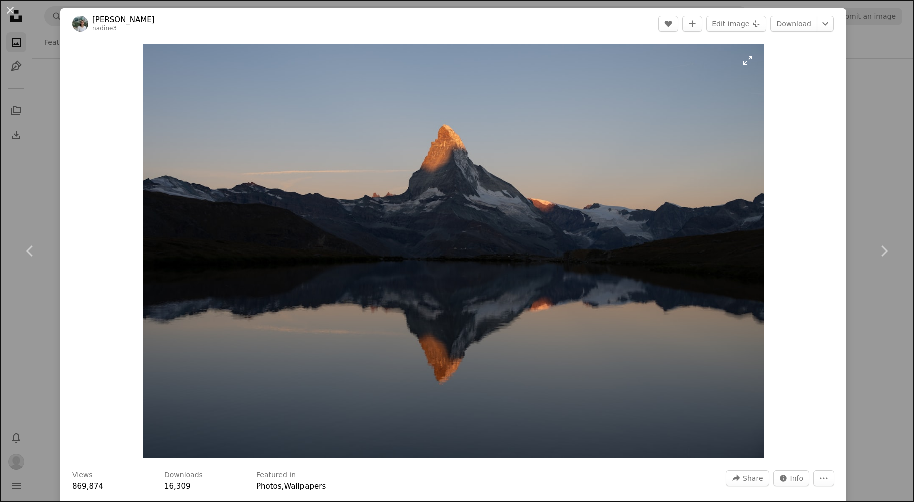
click at [457, 249] on img "Zoom in on this image" at bounding box center [453, 251] width 621 height 414
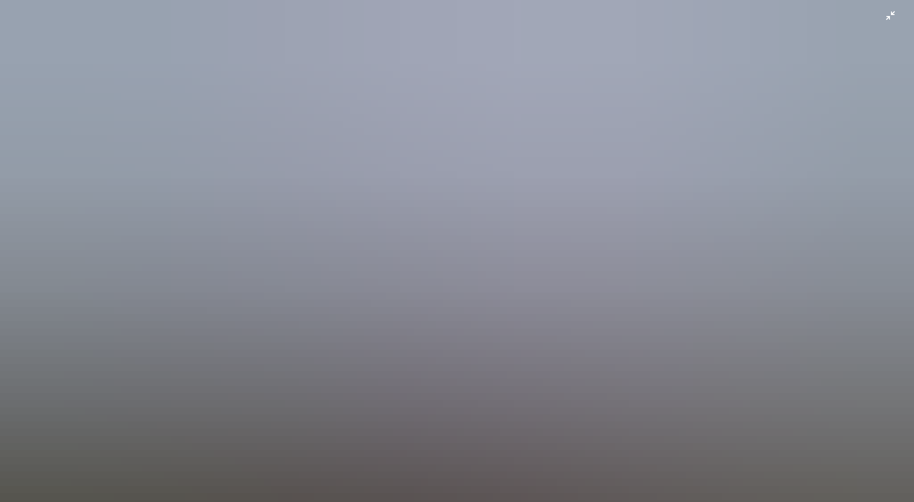
scroll to position [49, 0]
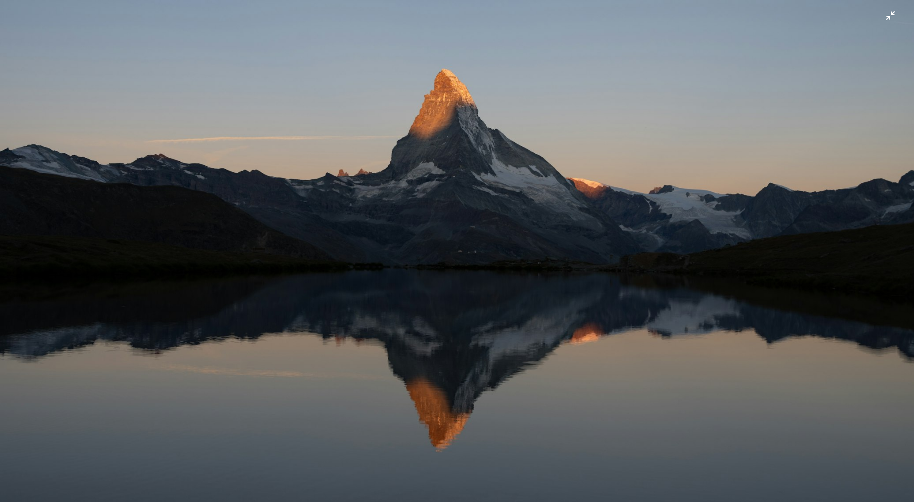
click at [443, 225] on img "Zoom out on this image" at bounding box center [456, 255] width 915 height 610
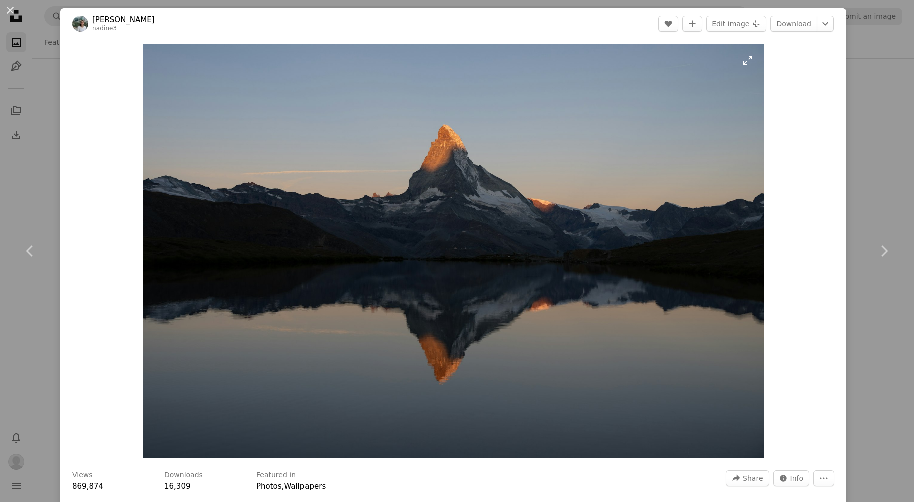
click at [448, 239] on img "Zoom in on this image" at bounding box center [453, 251] width 621 height 414
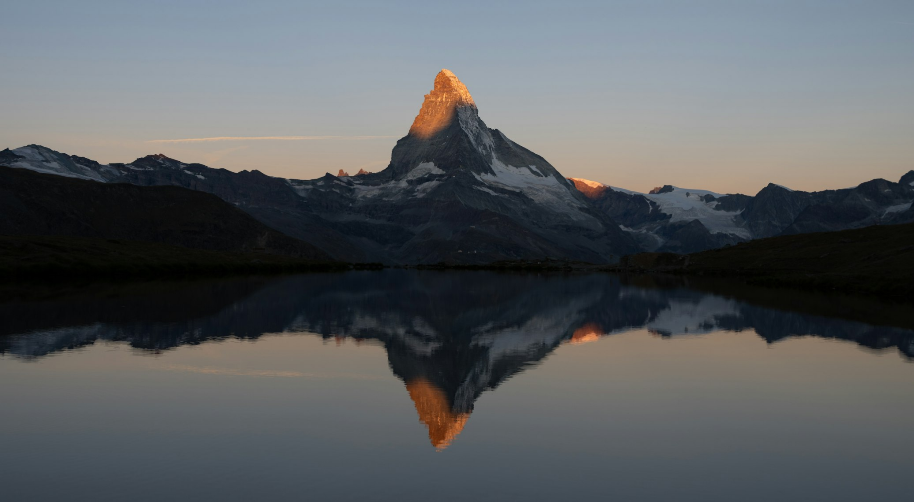
click at [31, 31] on img "Zoom out on this image" at bounding box center [456, 255] width 915 height 610
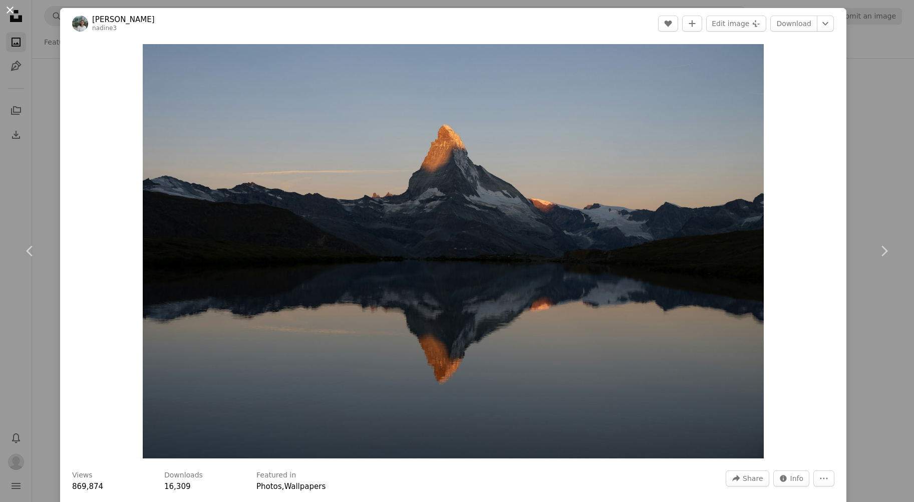
click at [10, 12] on button "An X shape" at bounding box center [10, 10] width 12 height 12
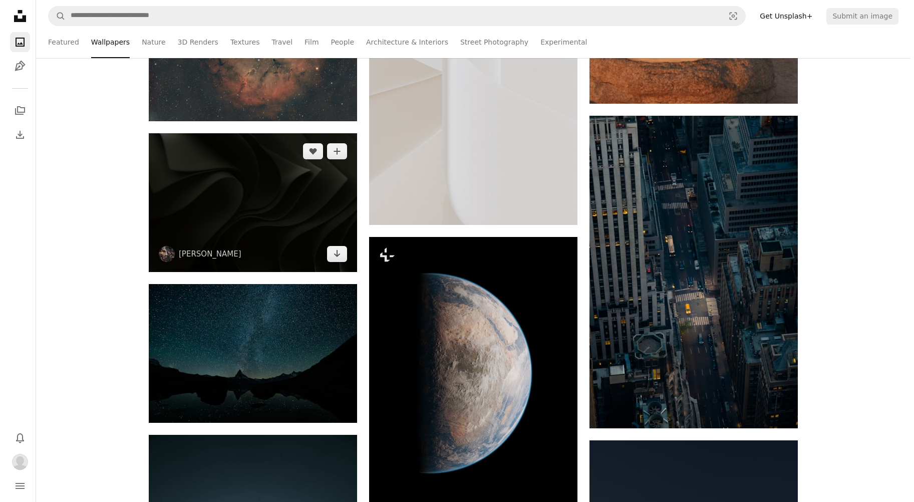
scroll to position [7860, 0]
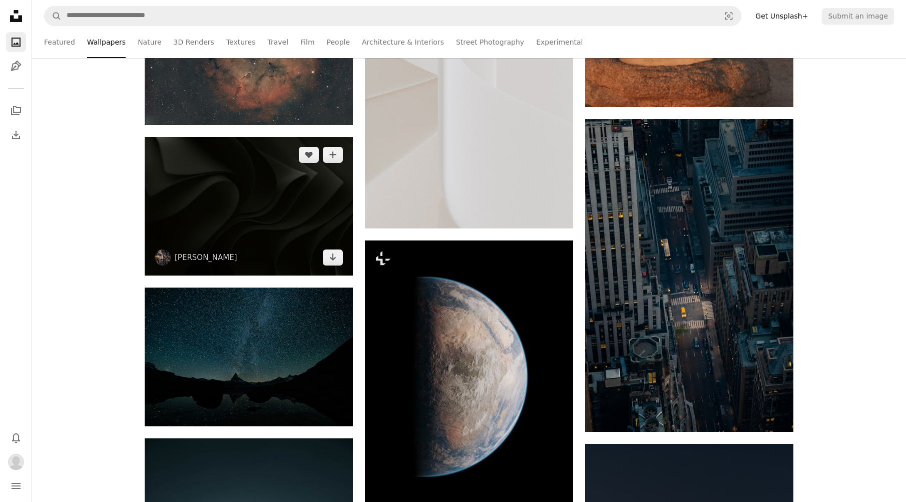
click at [312, 192] on img at bounding box center [249, 206] width 208 height 139
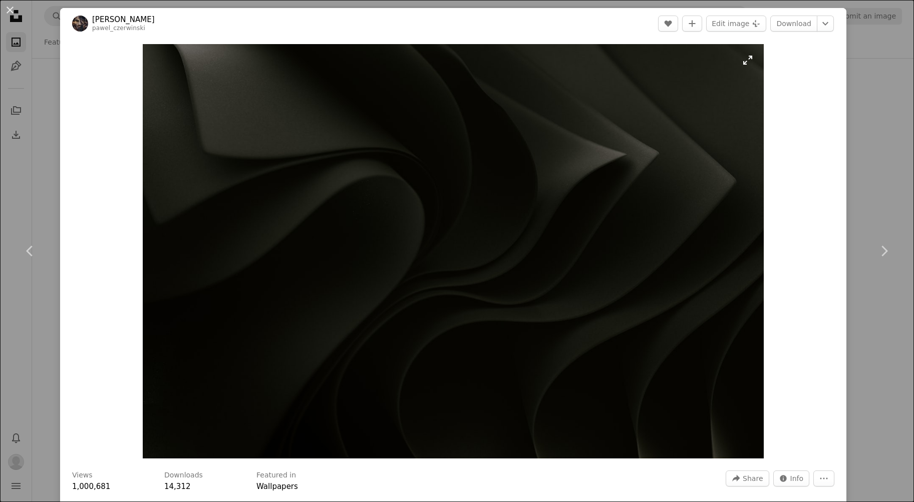
click at [434, 238] on img "Zoom in on this image" at bounding box center [453, 251] width 621 height 414
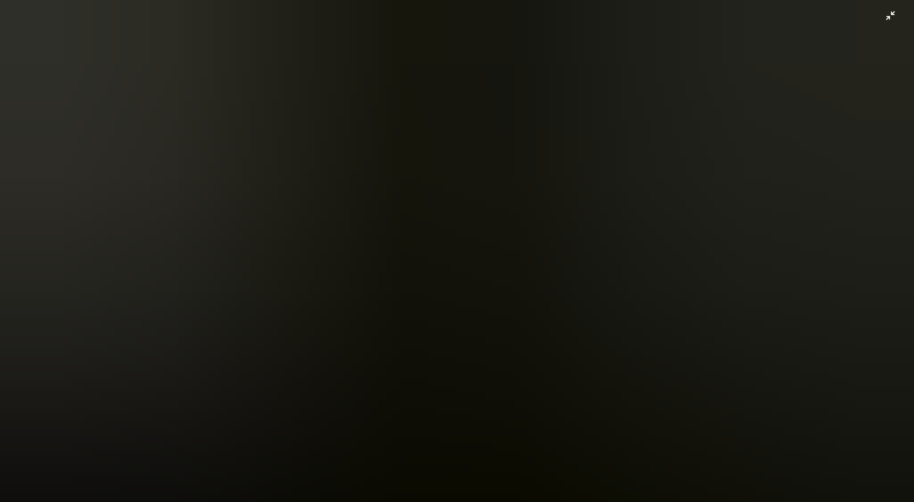
scroll to position [49, 0]
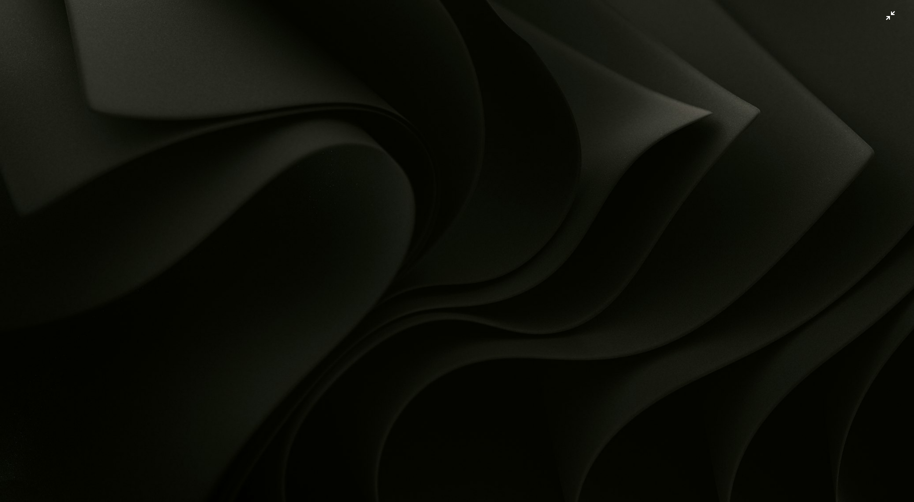
click at [437, 251] on img "Zoom out on this image" at bounding box center [456, 255] width 915 height 610
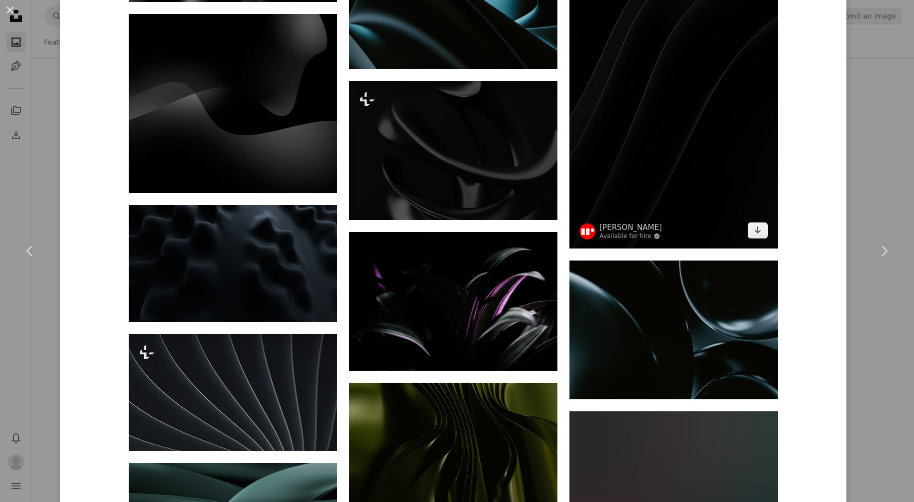
scroll to position [3003, 0]
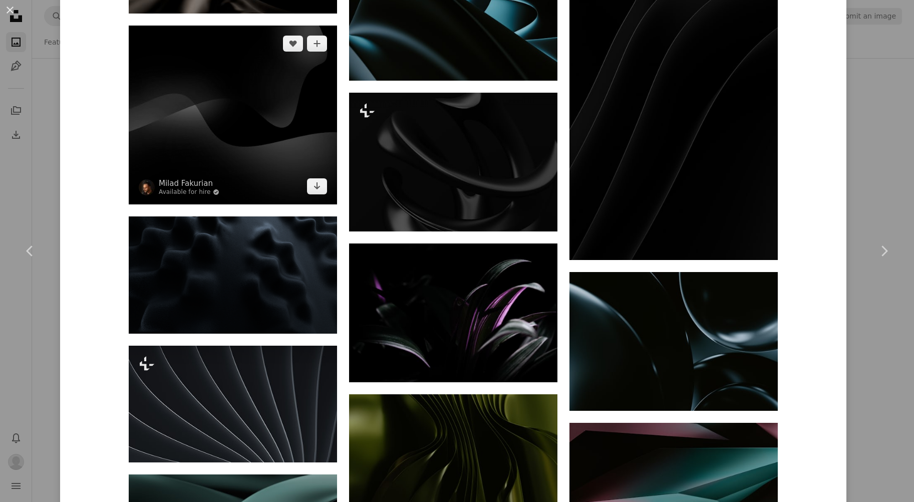
click at [171, 98] on img at bounding box center [233, 115] width 208 height 179
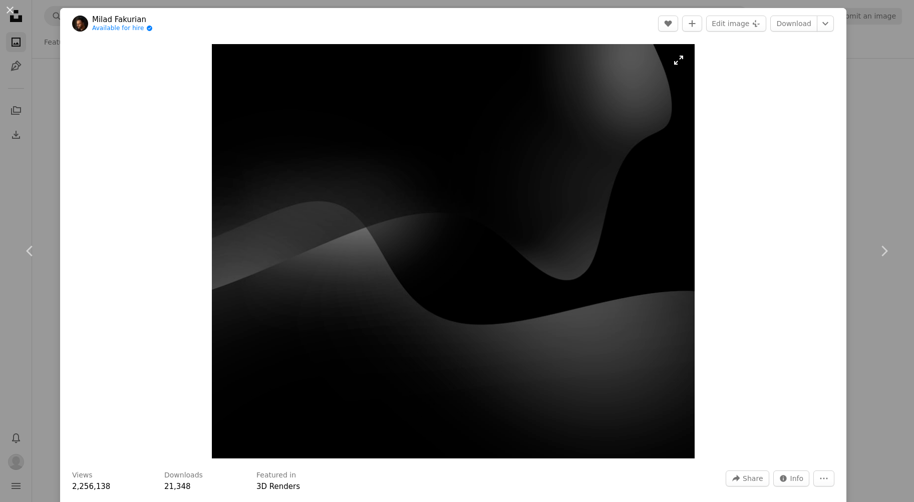
click at [406, 236] on img "Zoom in on this image" at bounding box center [453, 251] width 483 height 414
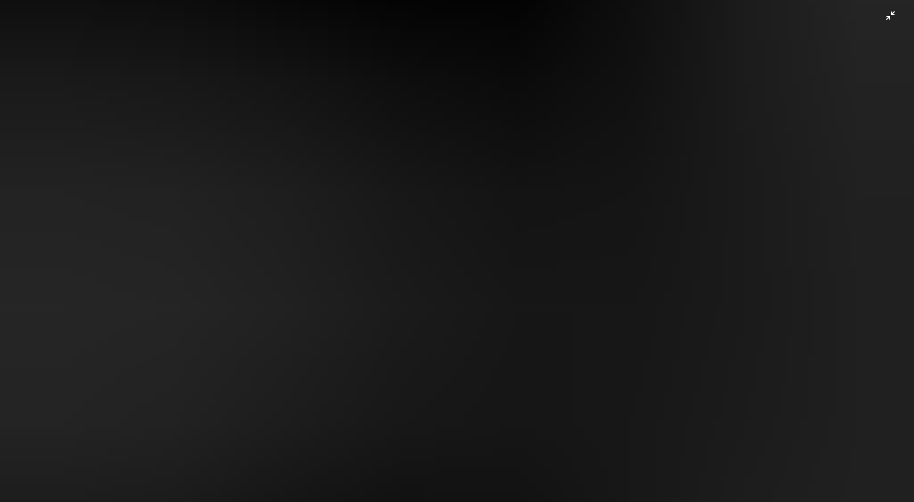
scroll to position [268, 0]
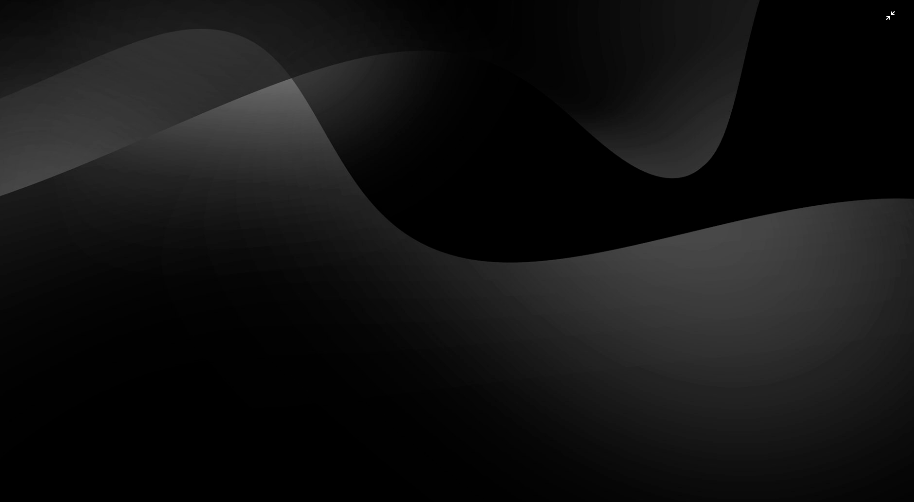
click at [428, 232] on img "Zoom out on this image" at bounding box center [456, 123] width 915 height 784
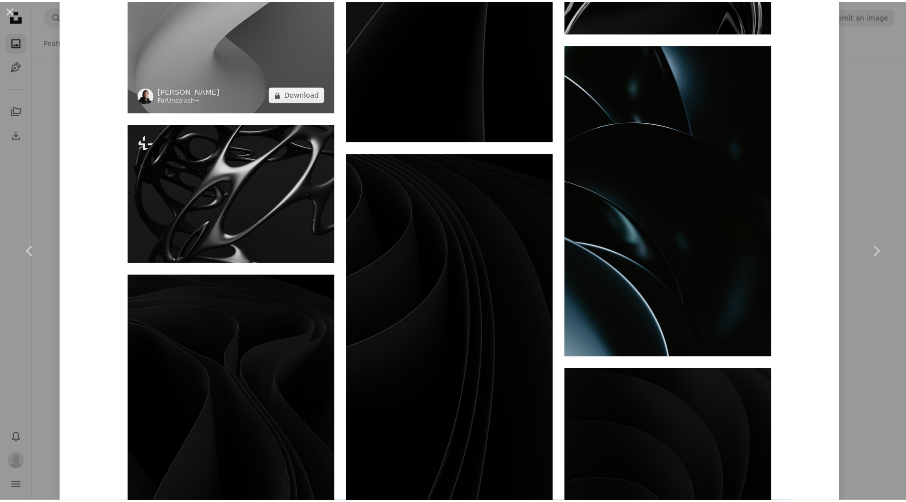
scroll to position [3641, 0]
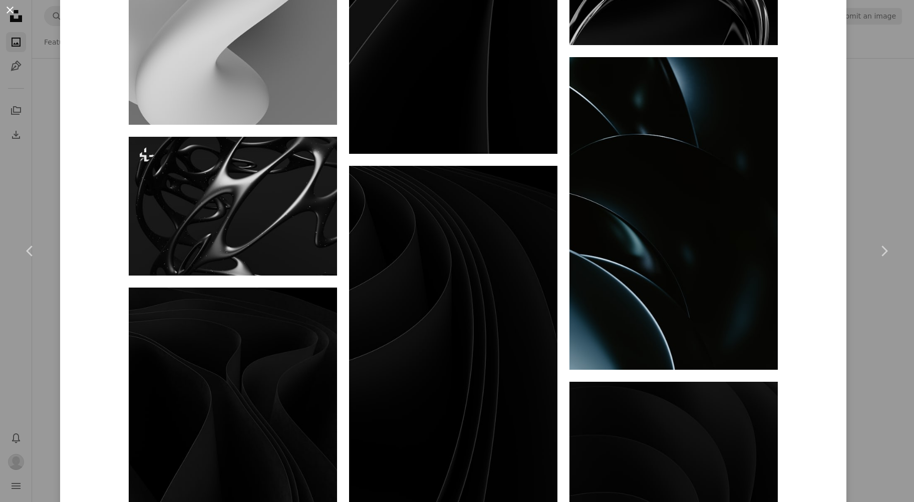
click at [13, 12] on button "An X shape" at bounding box center [10, 10] width 12 height 12
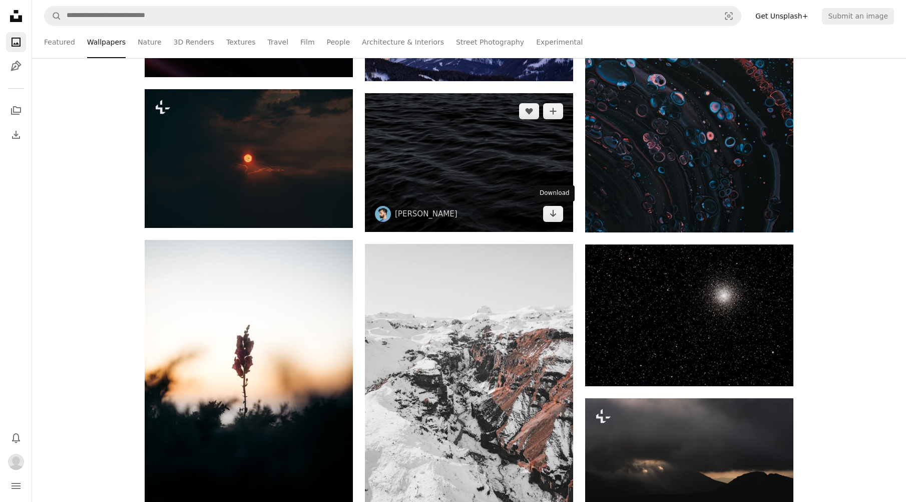
scroll to position [21627, 0]
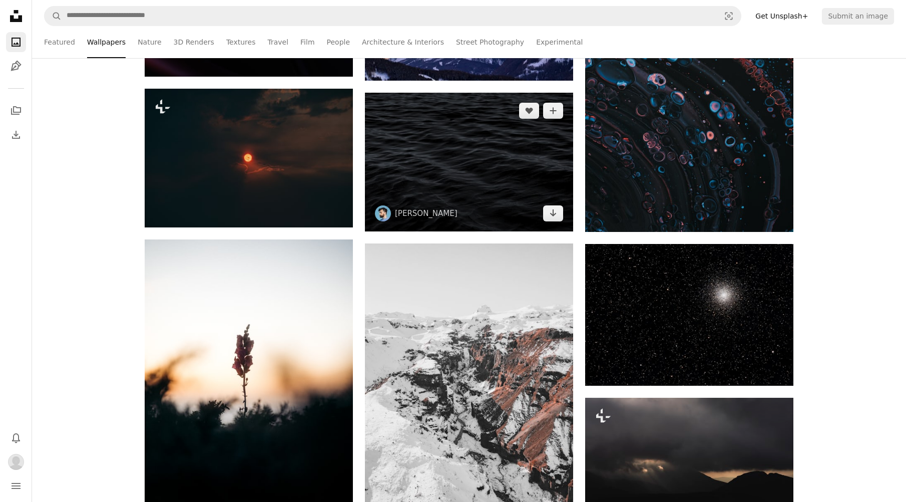
drag, startPoint x: 493, startPoint y: 183, endPoint x: 493, endPoint y: 189, distance: 6.5
click at [493, 183] on img at bounding box center [469, 162] width 208 height 139
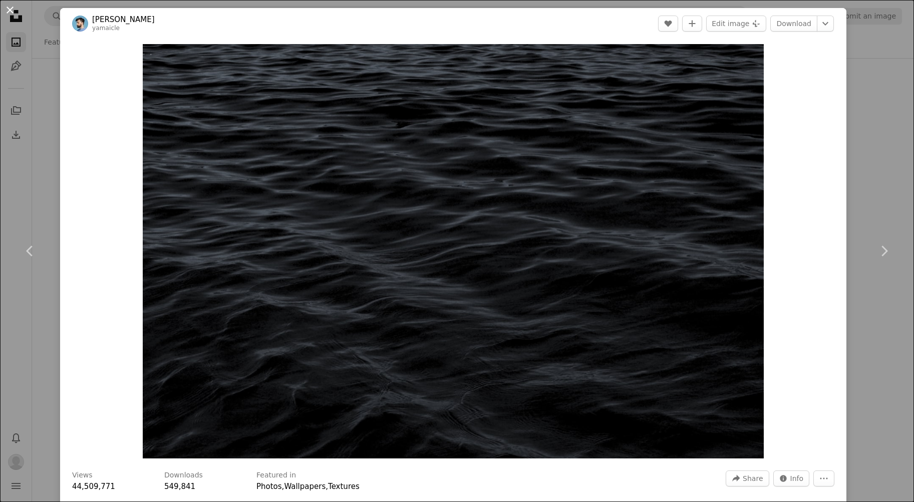
click at [16, 11] on button "An X shape" at bounding box center [10, 10] width 12 height 12
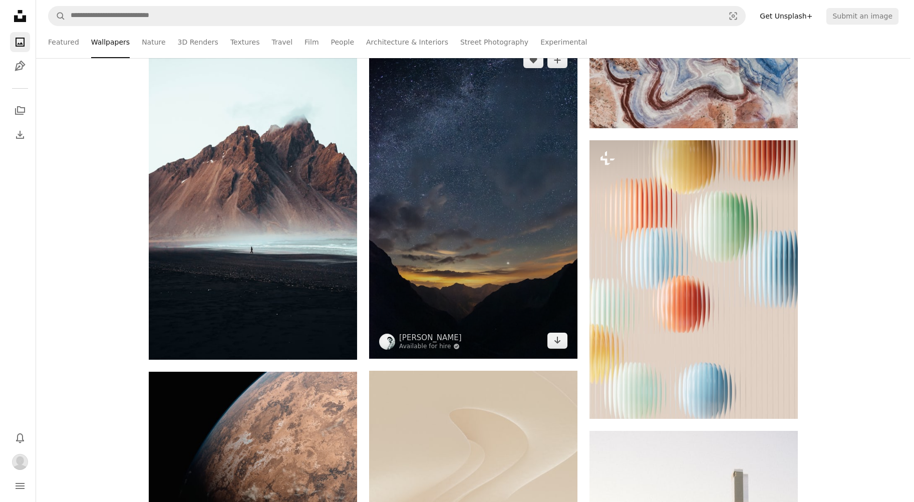
scroll to position [24831, 0]
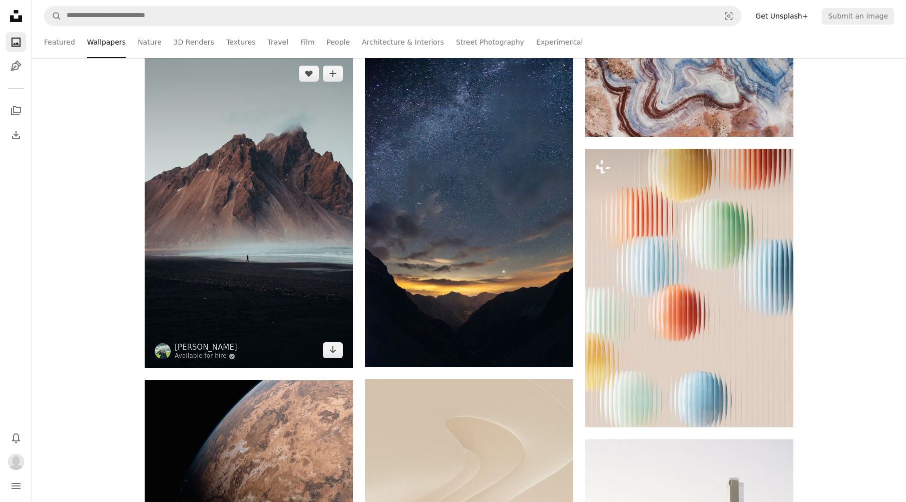
click at [316, 189] on img at bounding box center [249, 212] width 208 height 312
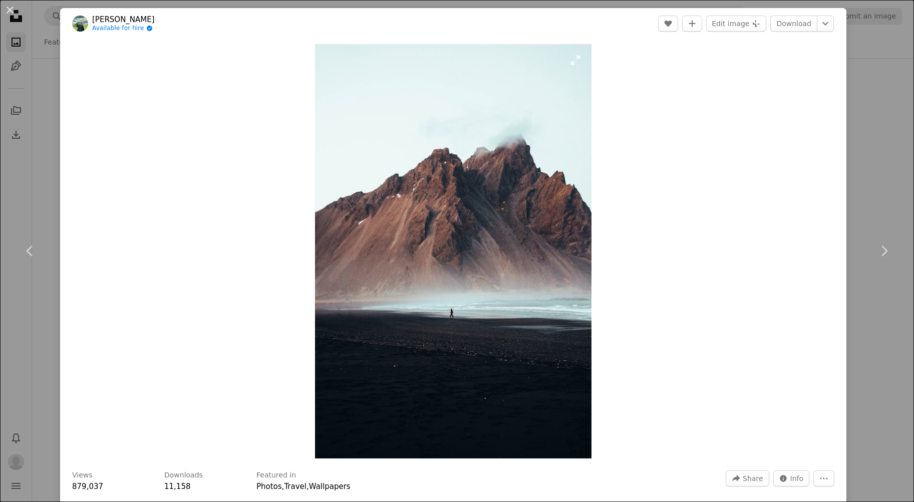
click at [432, 224] on img "Zoom in on this image" at bounding box center [453, 251] width 276 height 414
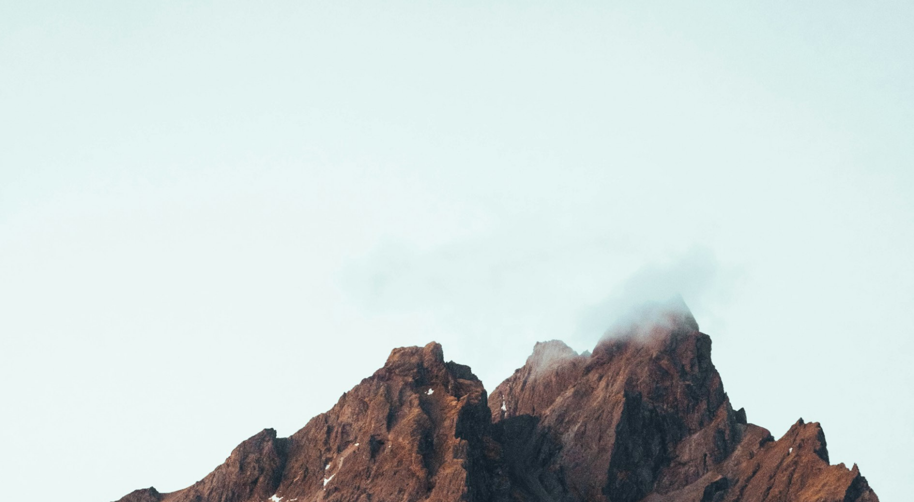
scroll to position [425, 0]
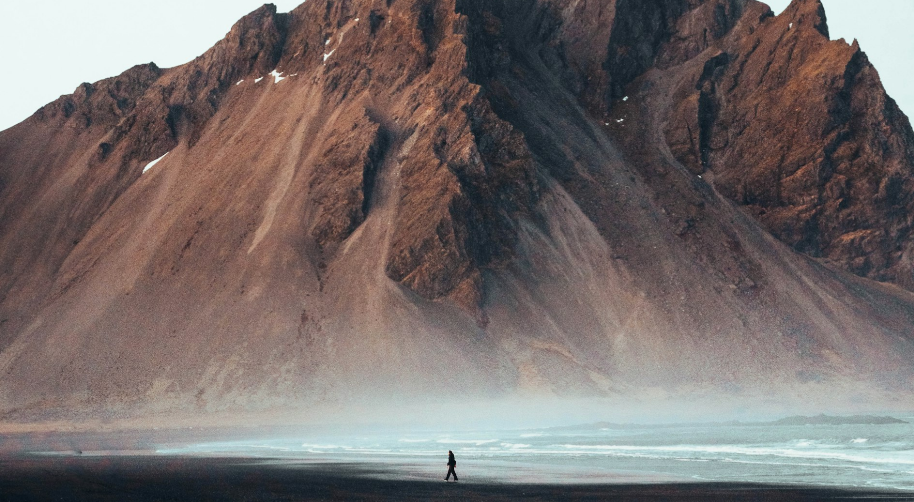
click at [434, 301] on img "Zoom out on this image" at bounding box center [456, 261] width 915 height 1372
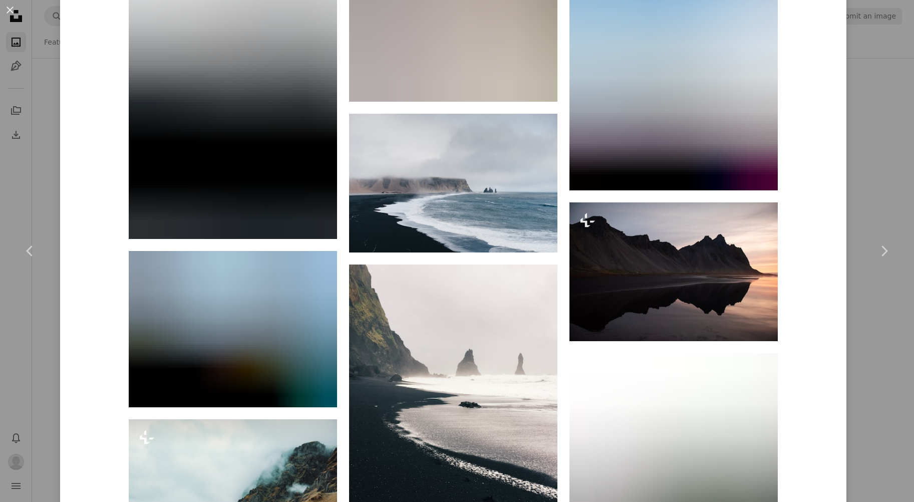
scroll to position [4055, 0]
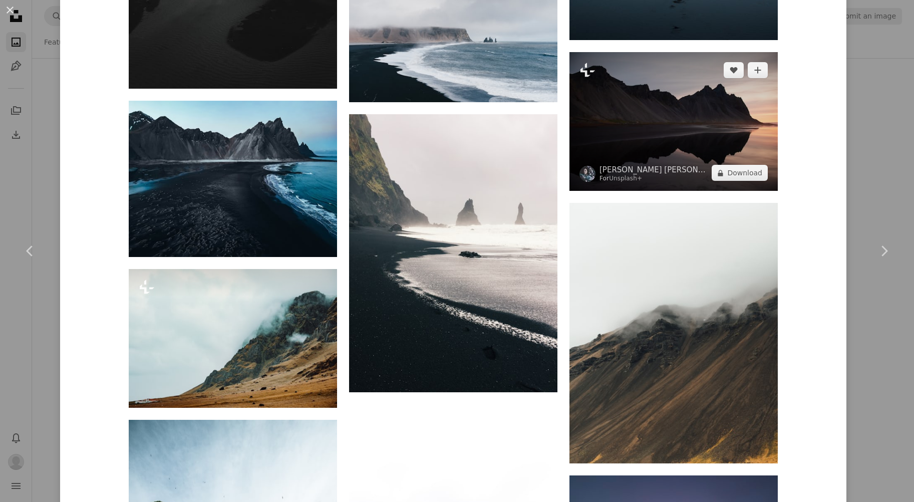
click at [697, 145] on img at bounding box center [673, 121] width 208 height 139
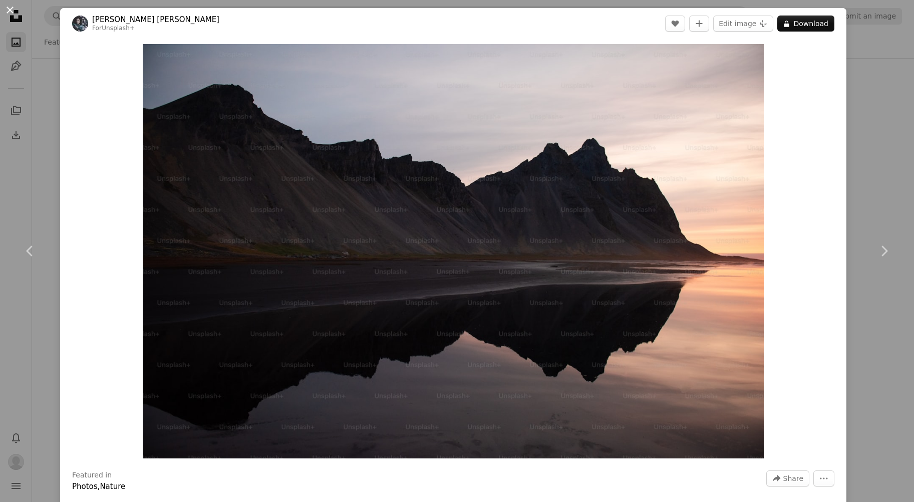
click at [9, 13] on button "An X shape" at bounding box center [10, 10] width 12 height 12
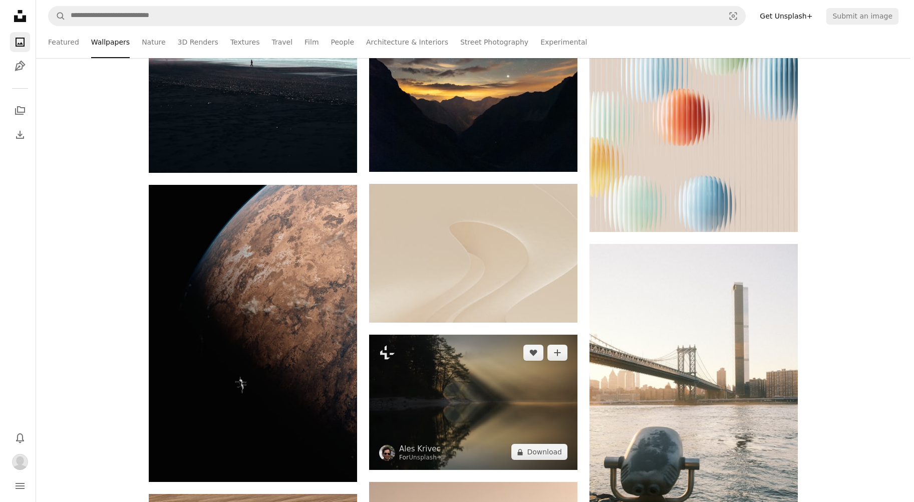
scroll to position [25132, 0]
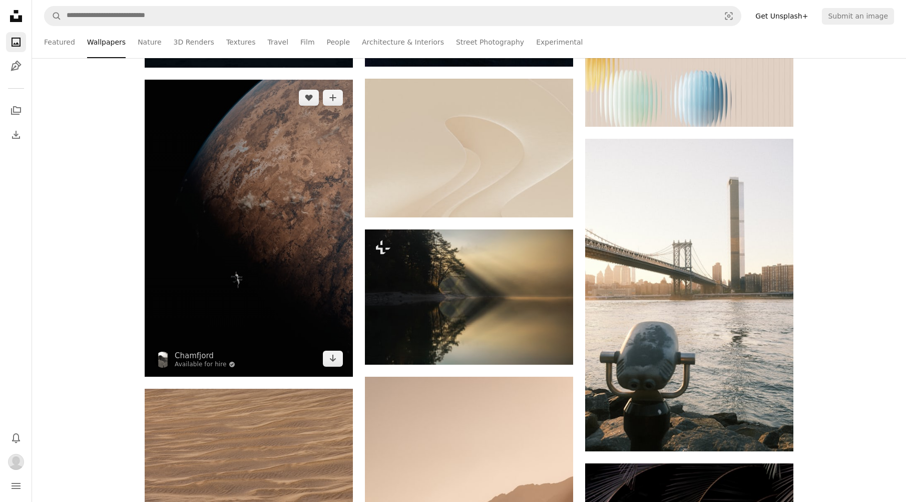
click at [210, 216] on img at bounding box center [249, 228] width 208 height 296
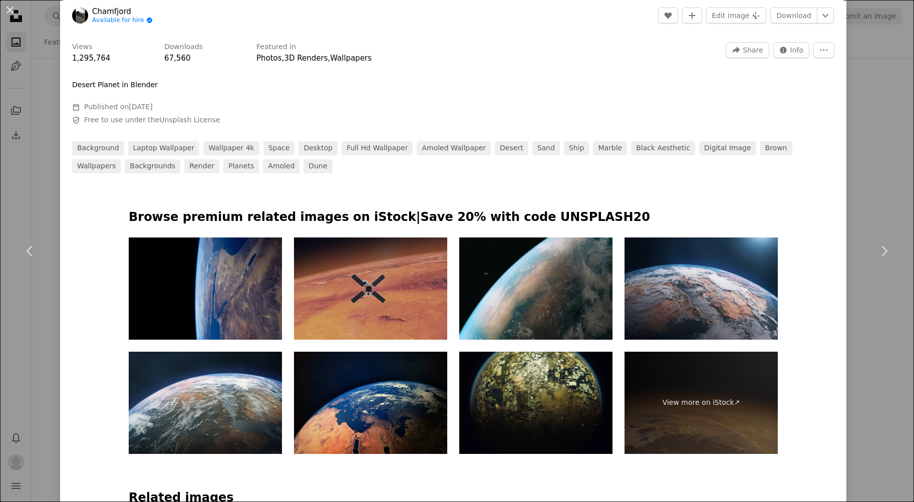
scroll to position [551, 0]
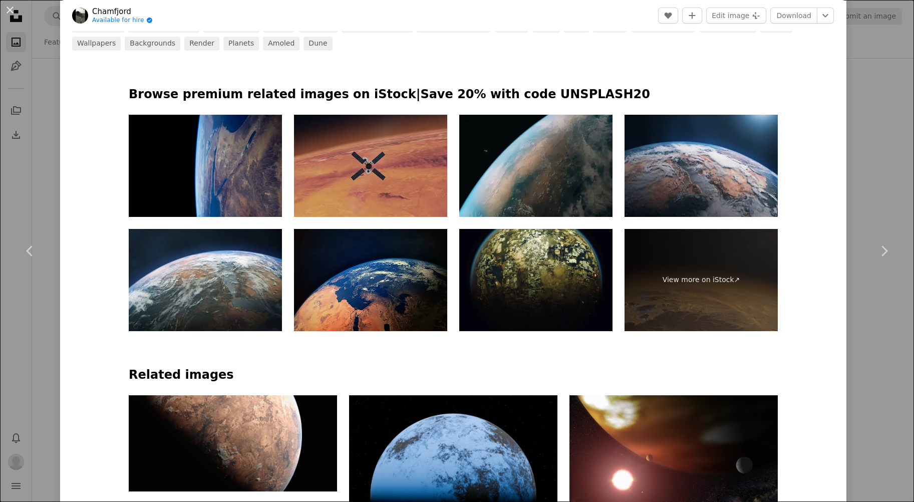
click at [549, 189] on img at bounding box center [535, 166] width 153 height 102
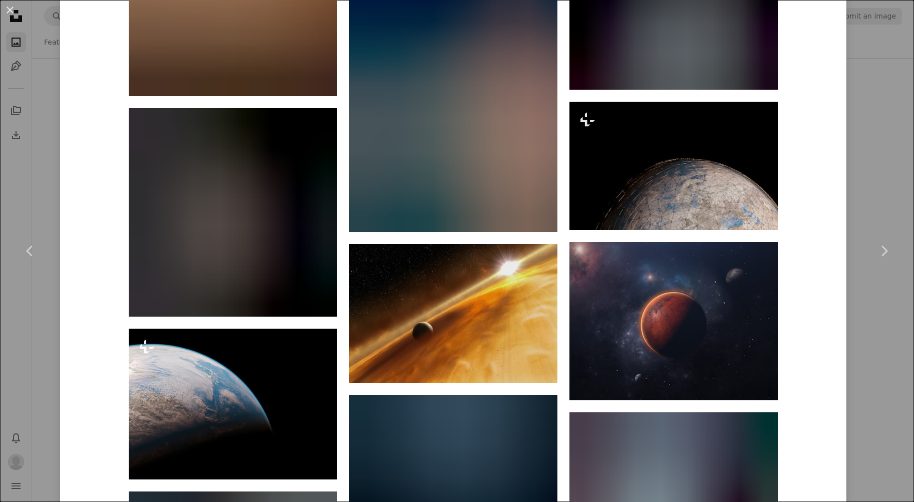
scroll to position [2453, 0]
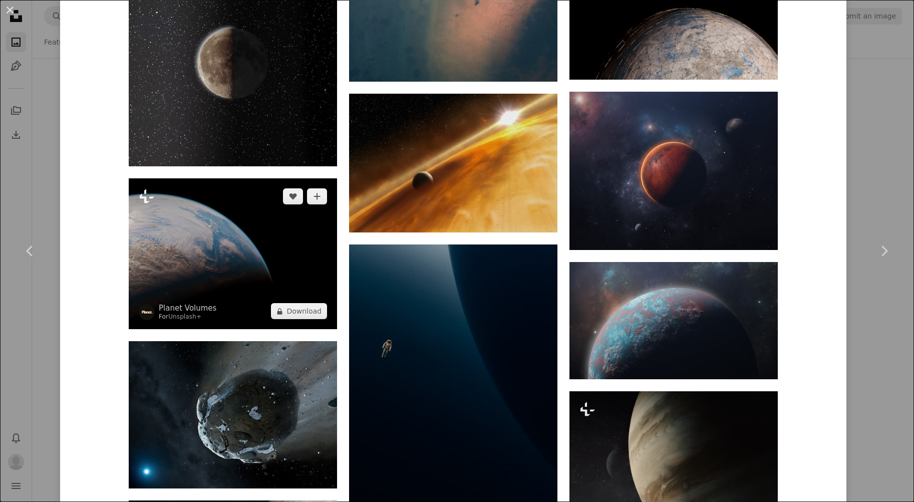
click at [296, 256] on img at bounding box center [233, 253] width 208 height 151
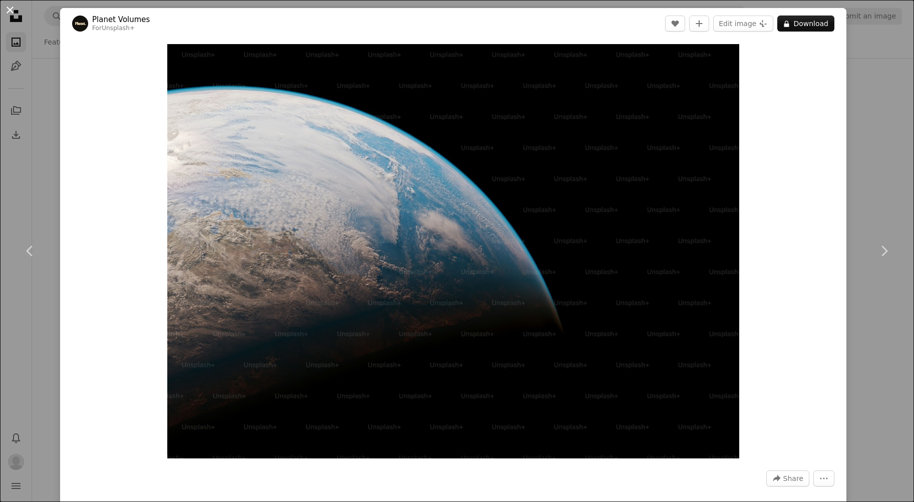
click at [4, 10] on button "An X shape" at bounding box center [10, 10] width 12 height 12
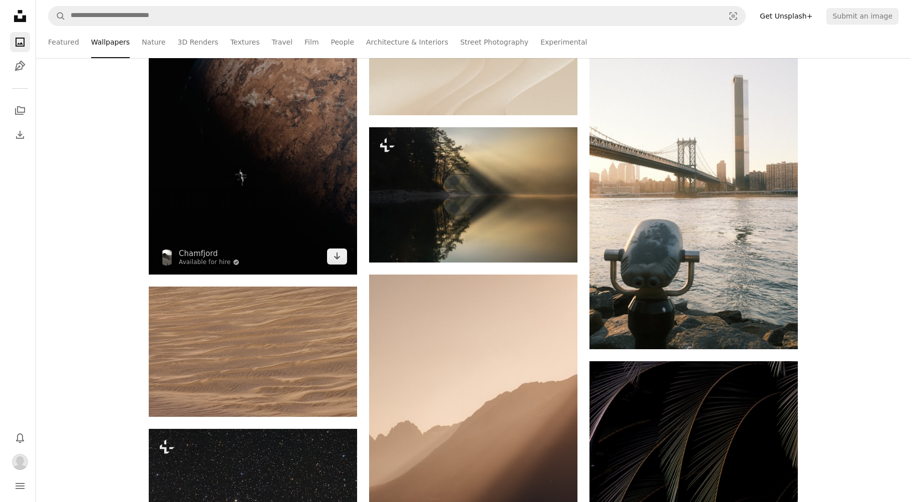
scroll to position [25232, 0]
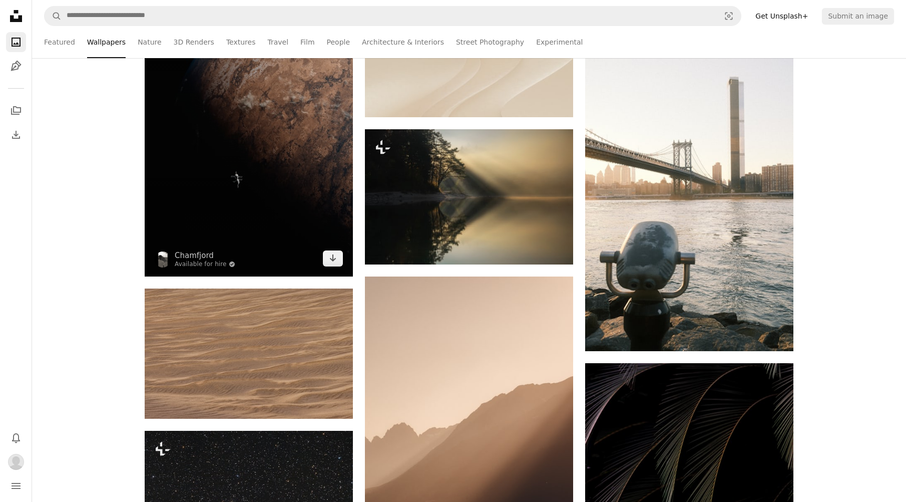
click at [309, 191] on img at bounding box center [249, 127] width 208 height 296
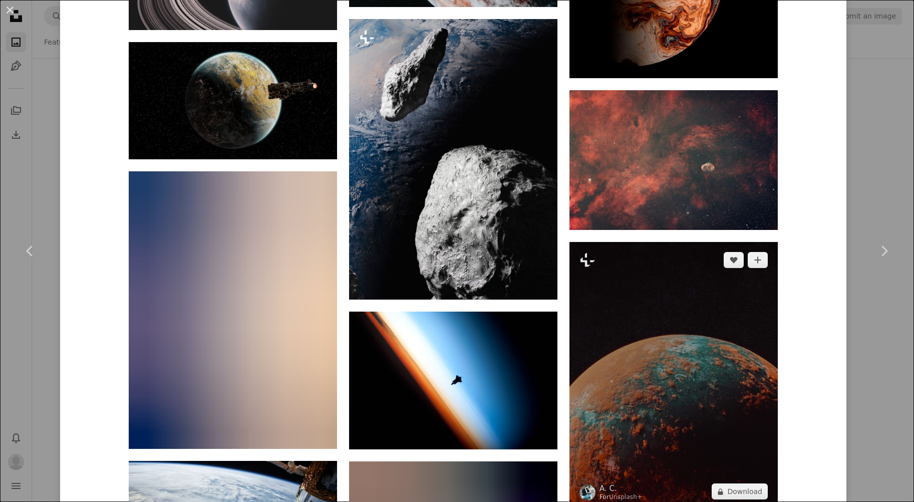
scroll to position [3504, 0]
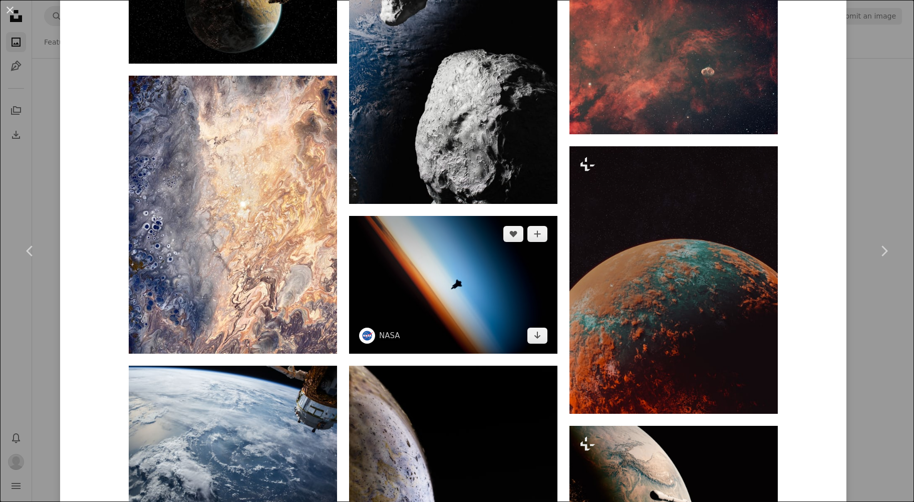
click at [539, 308] on img at bounding box center [453, 285] width 208 height 138
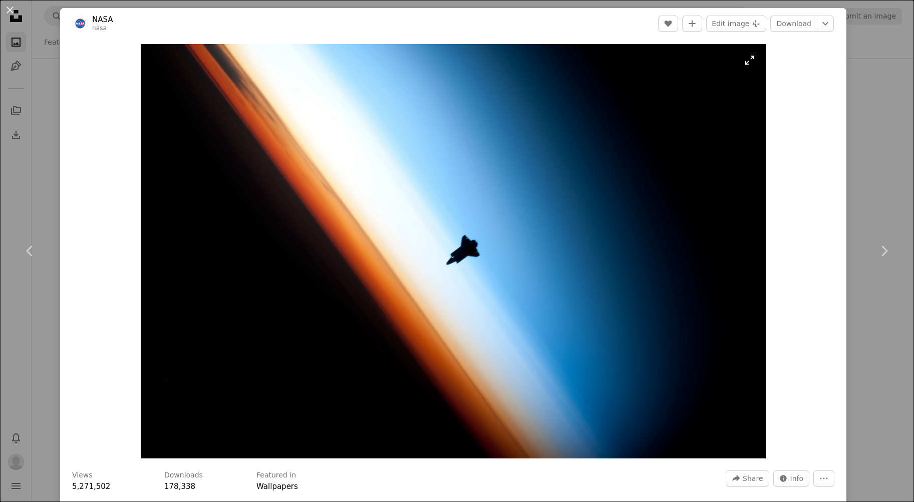
click at [452, 254] on img "Zoom in on this image" at bounding box center [453, 251] width 625 height 414
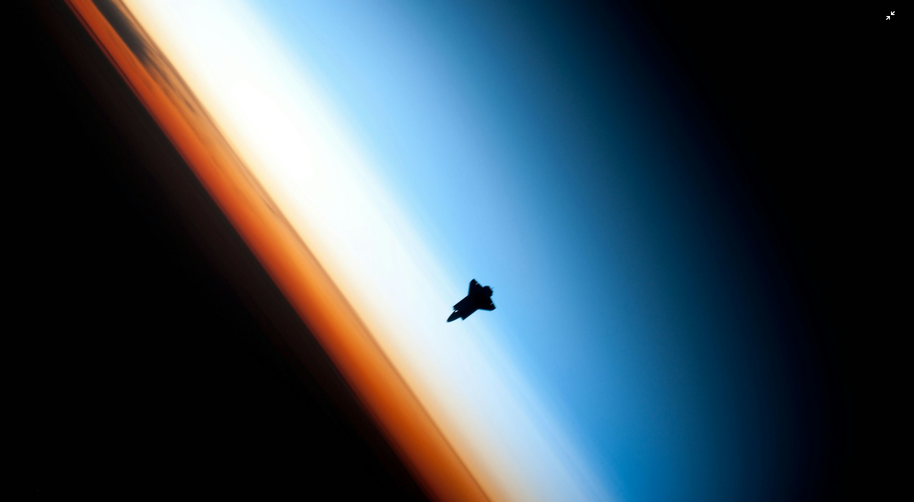
scroll to position [48, 0]
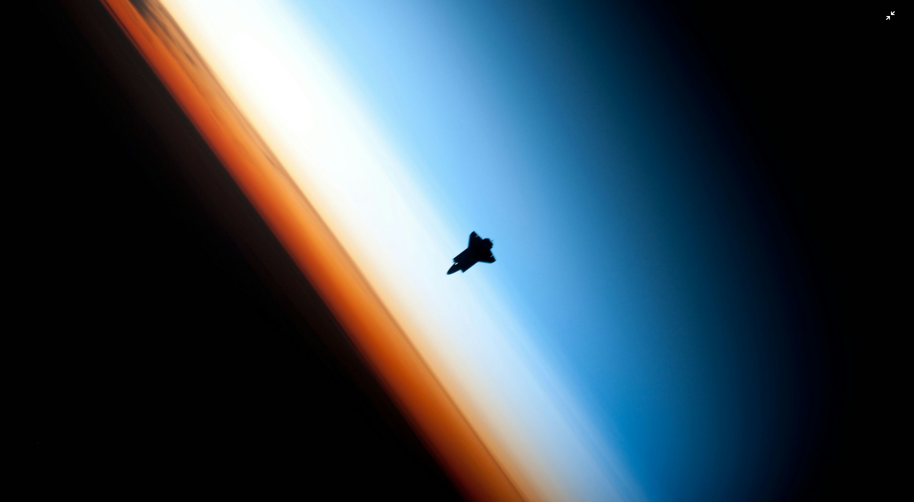
click at [454, 261] on img "Zoom out on this image" at bounding box center [456, 255] width 915 height 606
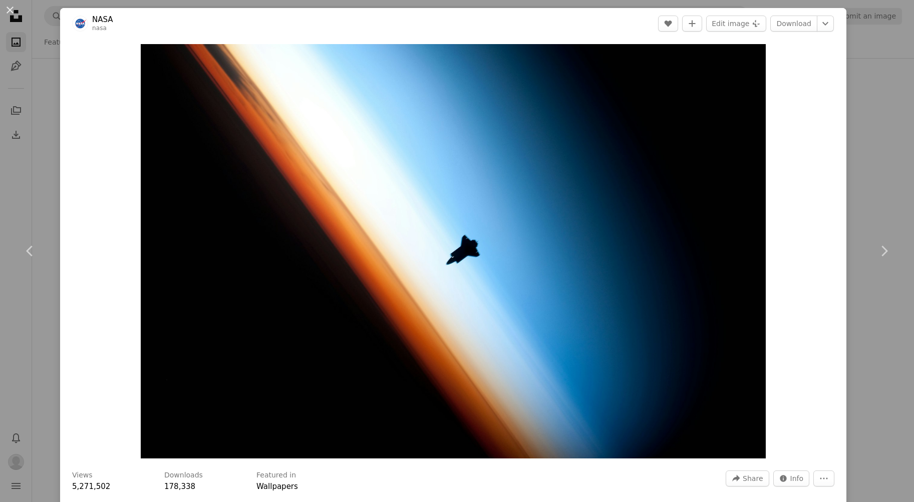
click at [454, 261] on img "Zoom in on this image" at bounding box center [453, 251] width 625 height 414
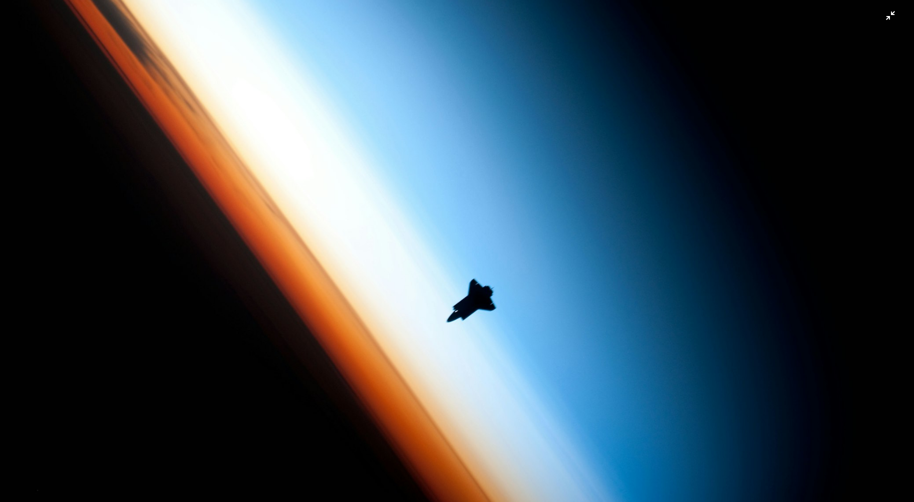
scroll to position [47, 0]
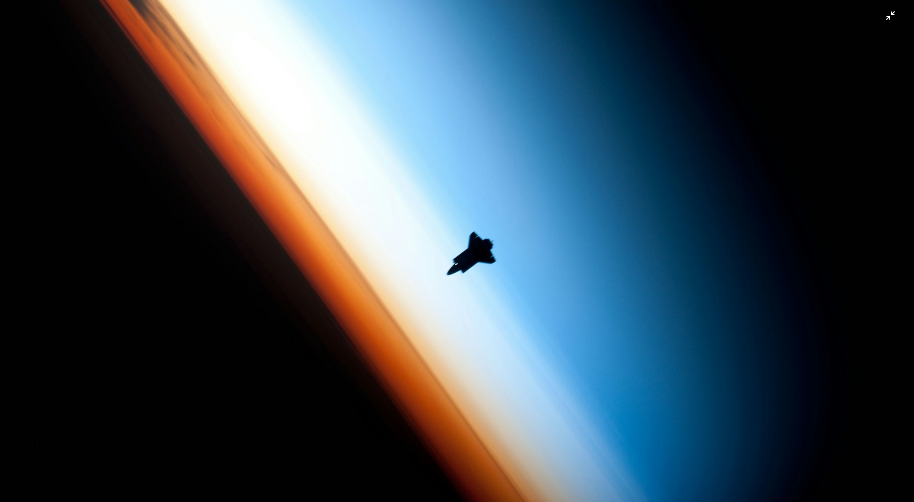
click at [466, 258] on img "Zoom out on this image" at bounding box center [456, 255] width 915 height 606
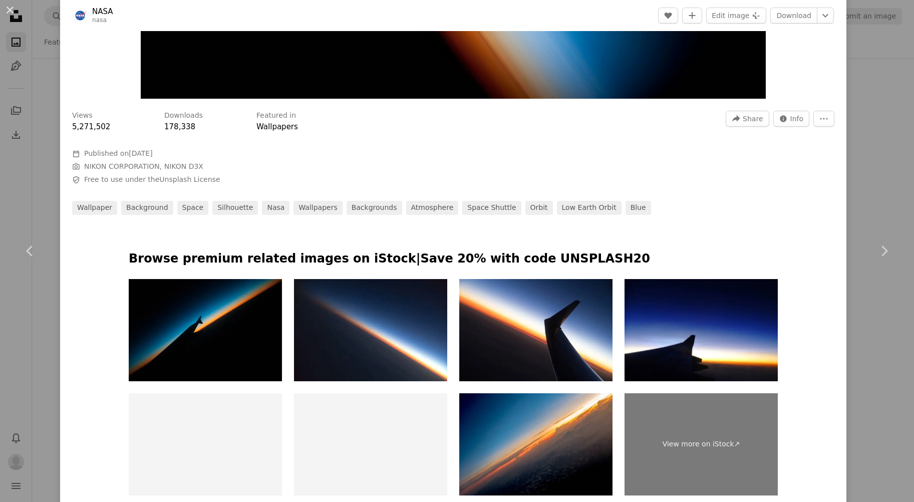
scroll to position [451, 0]
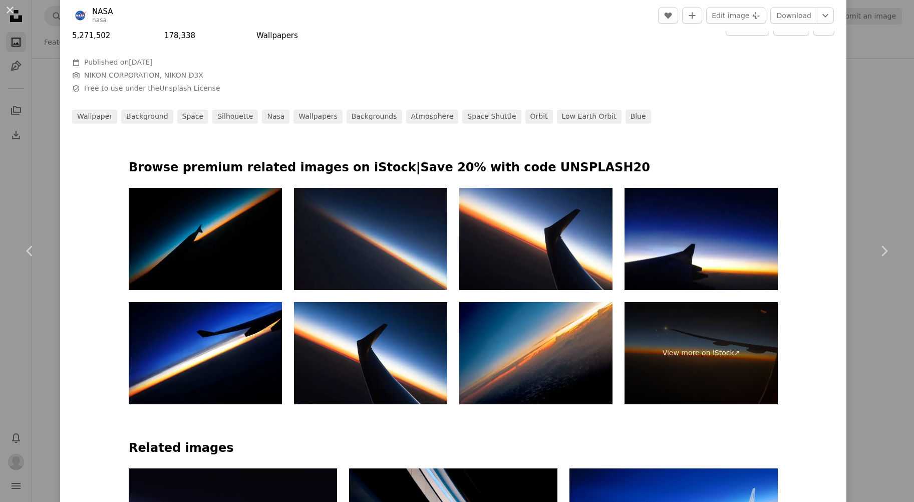
click at [427, 244] on img at bounding box center [370, 239] width 153 height 102
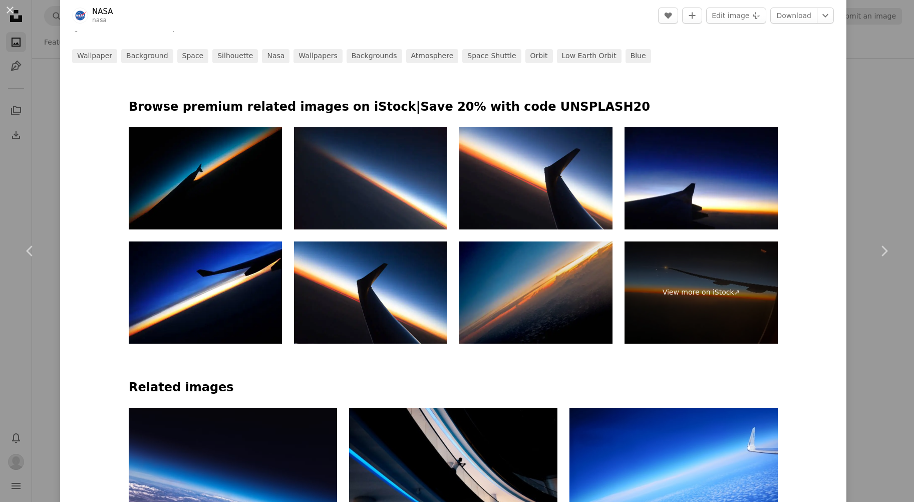
scroll to position [701, 0]
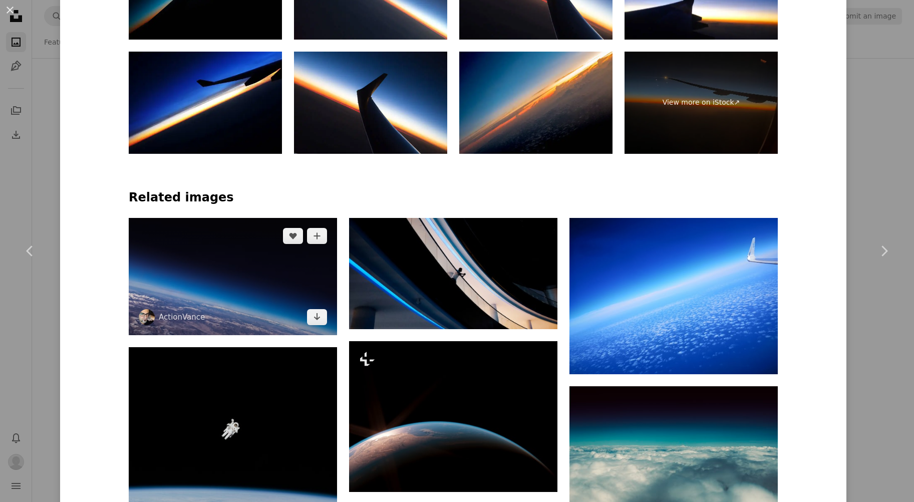
click at [250, 236] on img at bounding box center [233, 276] width 208 height 117
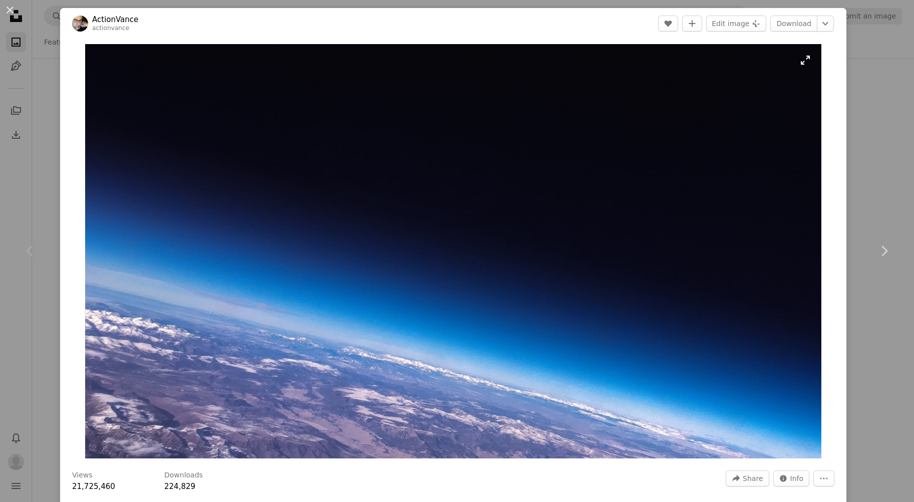
click at [393, 313] on img "Zoom in on this image" at bounding box center [453, 251] width 736 height 414
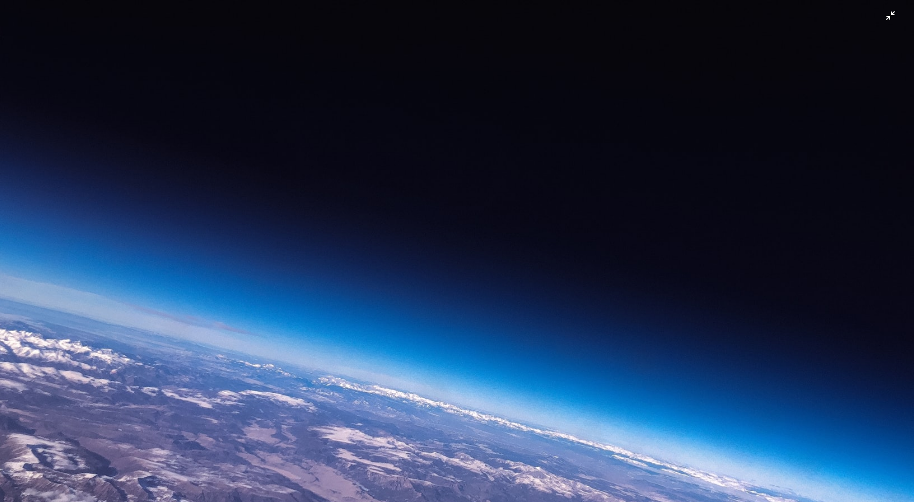
scroll to position [3, 0]
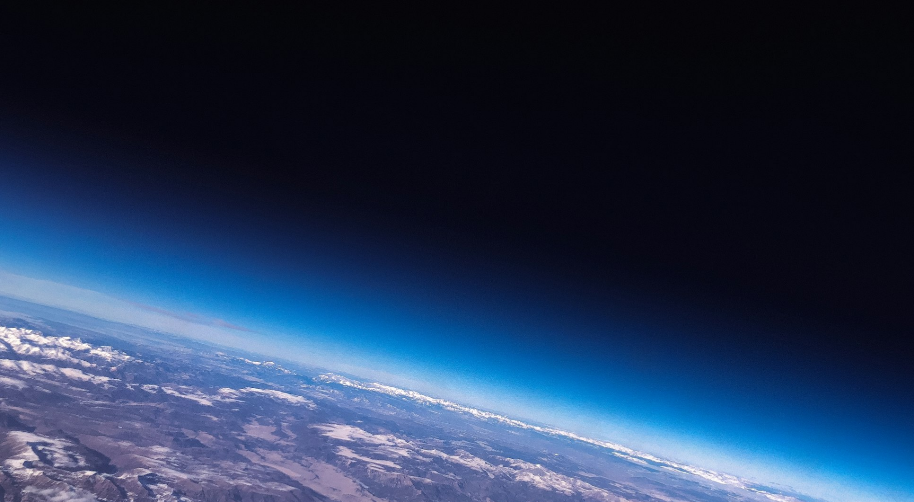
click at [405, 262] on img "Zoom out on this image" at bounding box center [456, 254] width 915 height 515
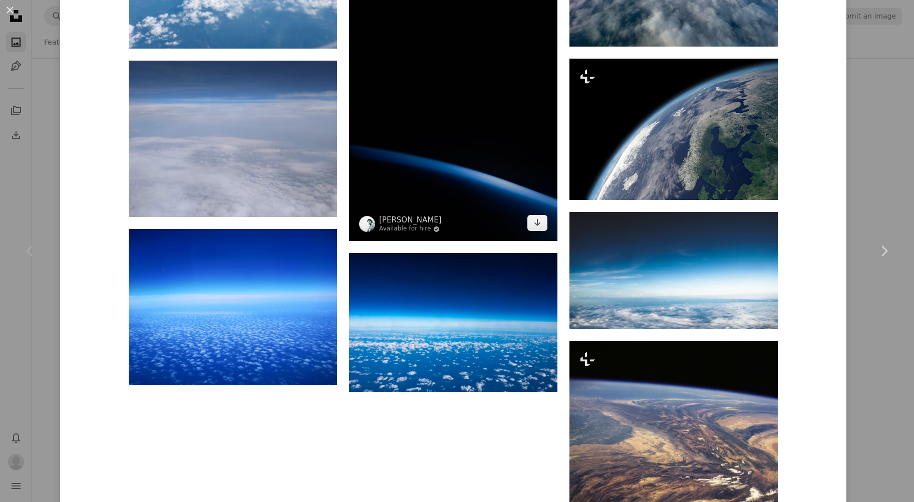
scroll to position [1802, 0]
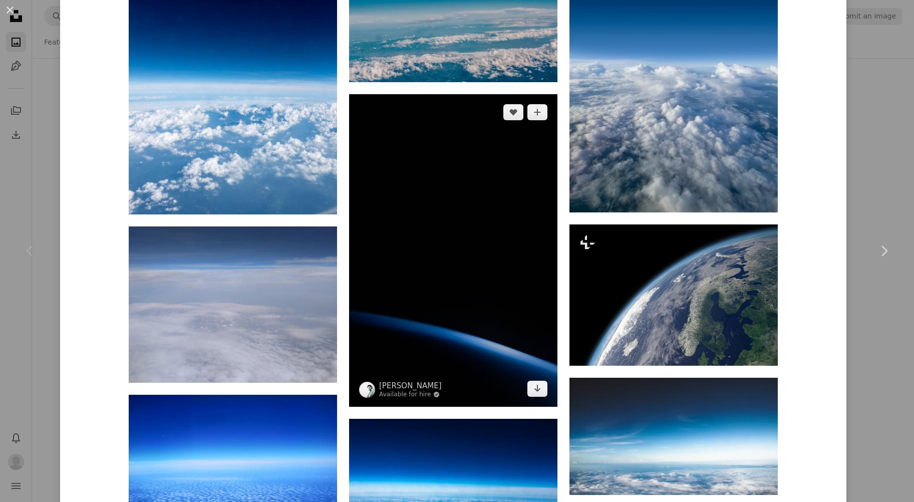
click at [411, 281] on img at bounding box center [453, 250] width 208 height 312
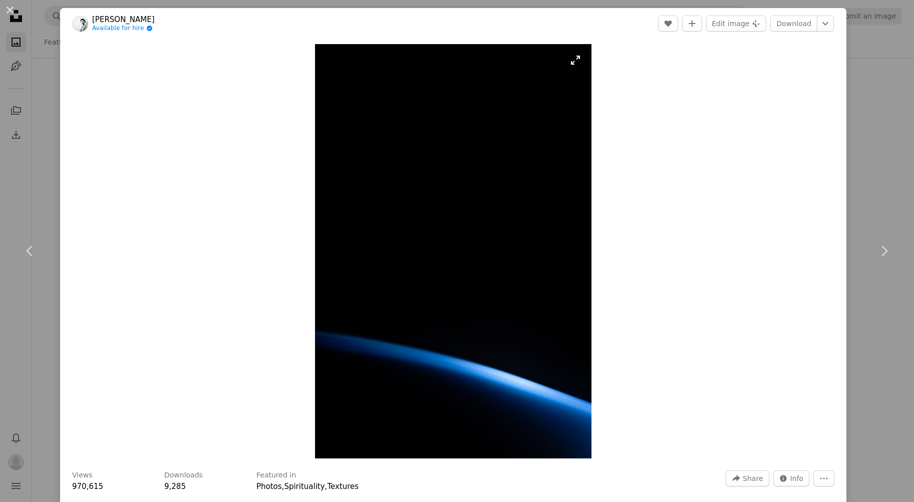
click at [415, 319] on img "Zoom in on this image" at bounding box center [453, 251] width 276 height 414
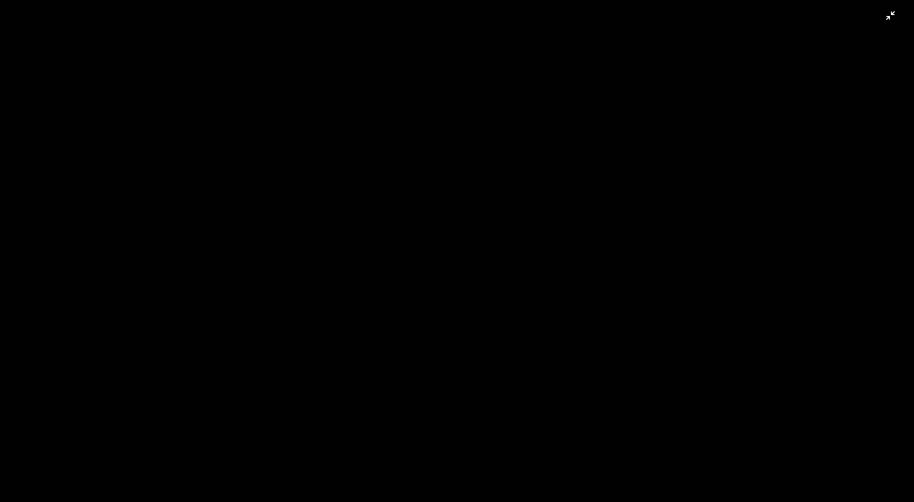
scroll to position [425, 0]
click at [448, 318] on img "Zoom out on this image" at bounding box center [456, 261] width 915 height 1372
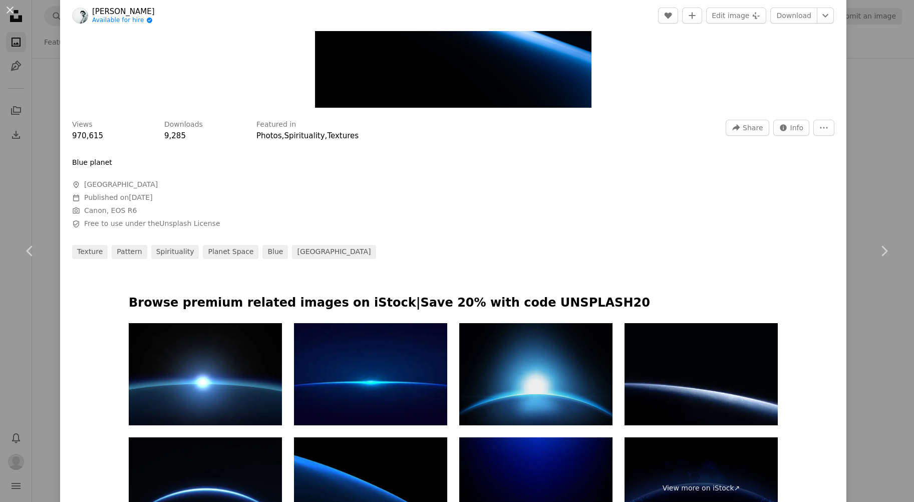
scroll to position [501, 0]
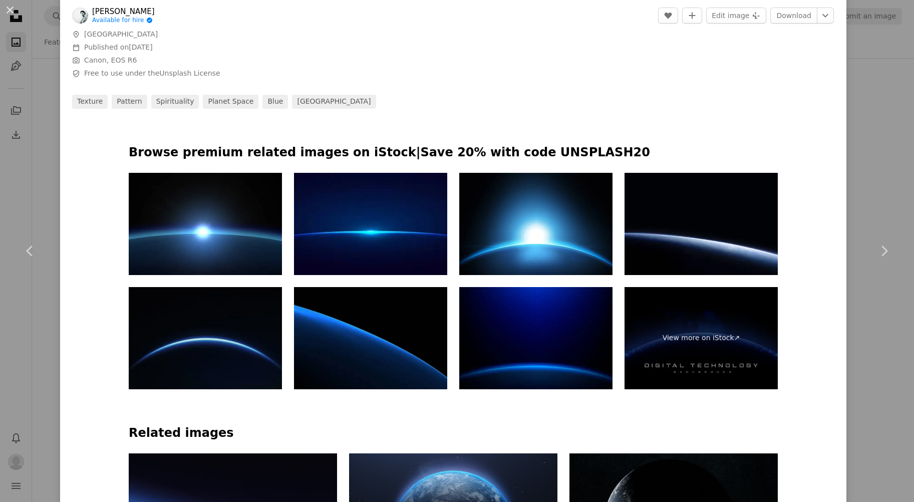
click at [232, 329] on img at bounding box center [205, 338] width 153 height 102
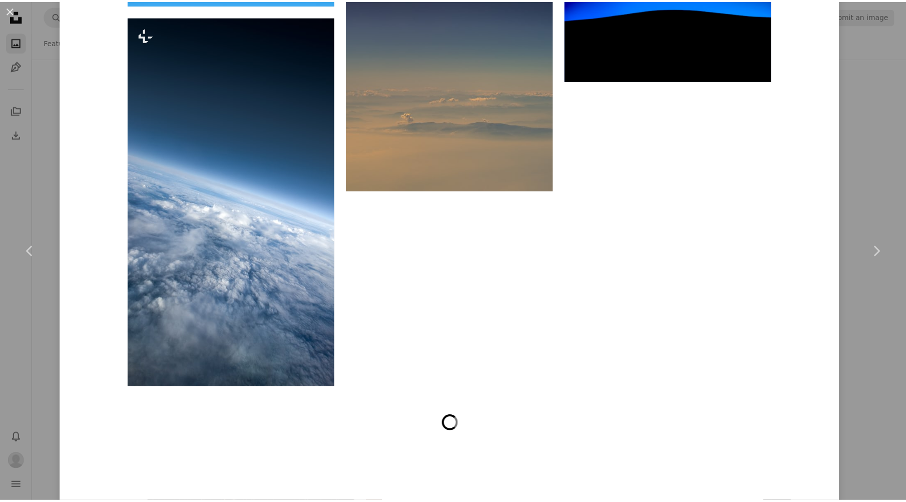
scroll to position [5581, 0]
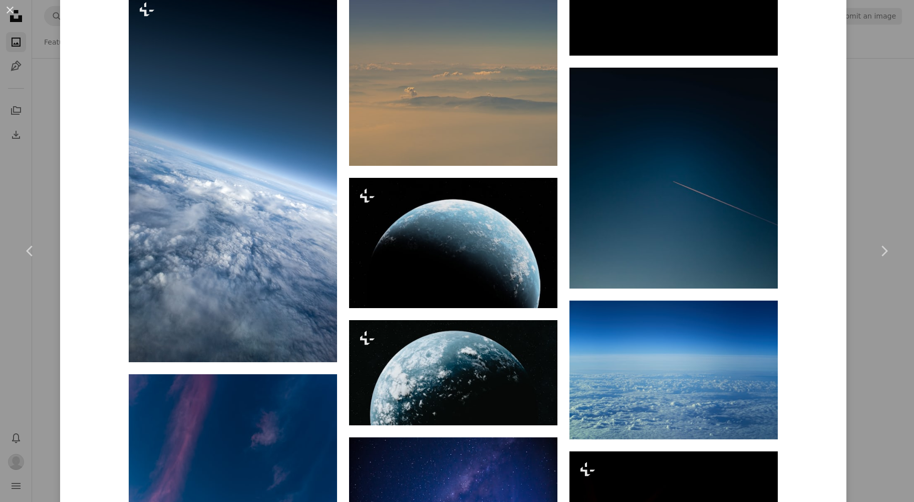
click at [4, 11] on button "An X shape" at bounding box center [10, 10] width 12 height 12
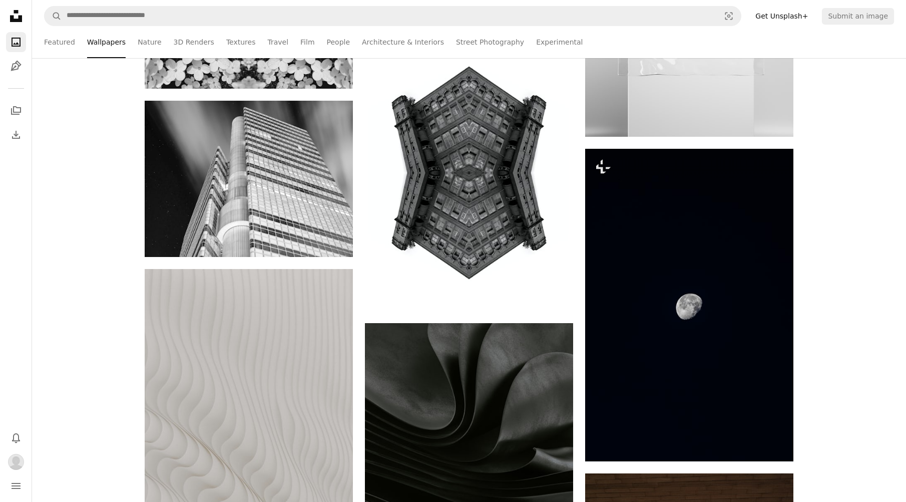
scroll to position [26884, 0]
